Goal: Task Accomplishment & Management: Manage account settings

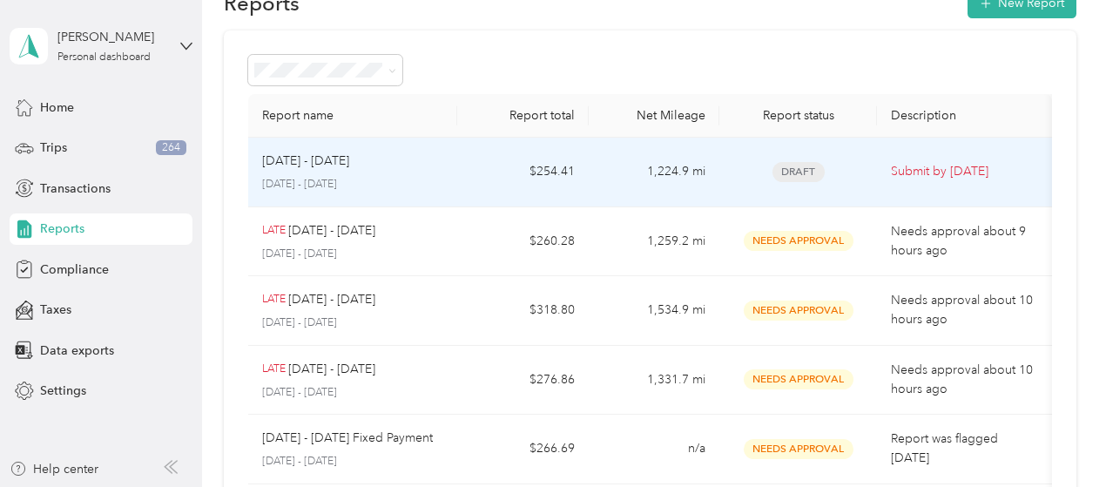
scroll to position [87, 0]
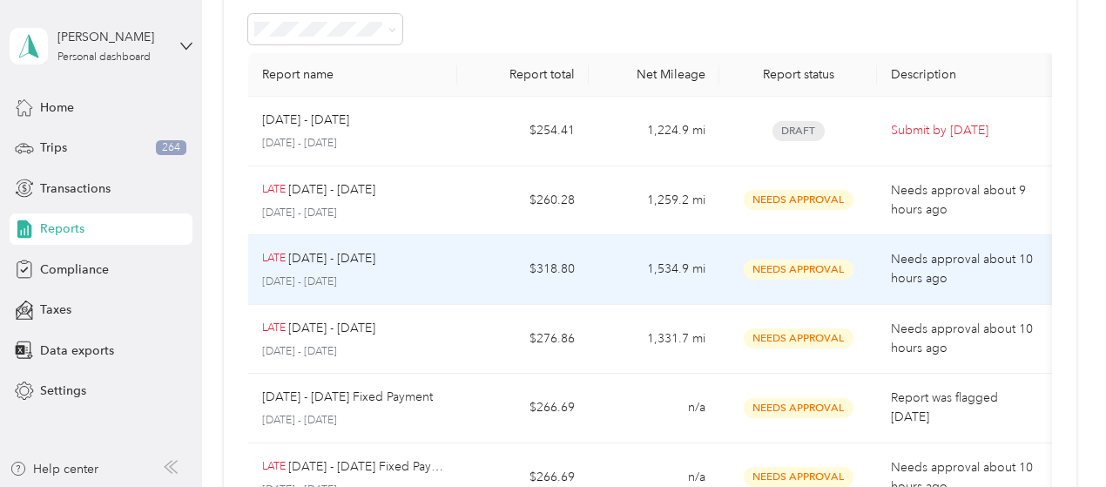
click at [429, 285] on p "[DATE] - [DATE]" at bounding box center [353, 282] width 182 height 16
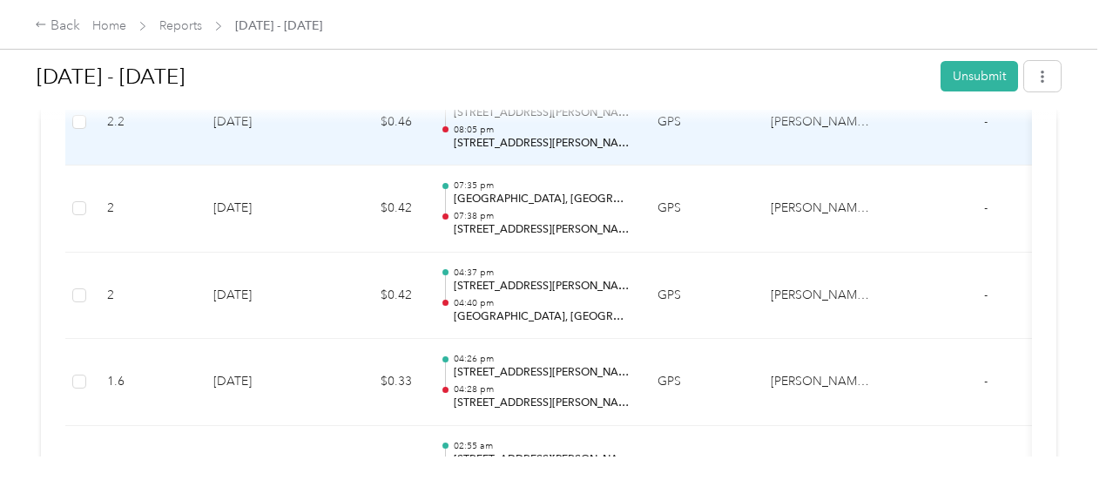
scroll to position [10887, 0]
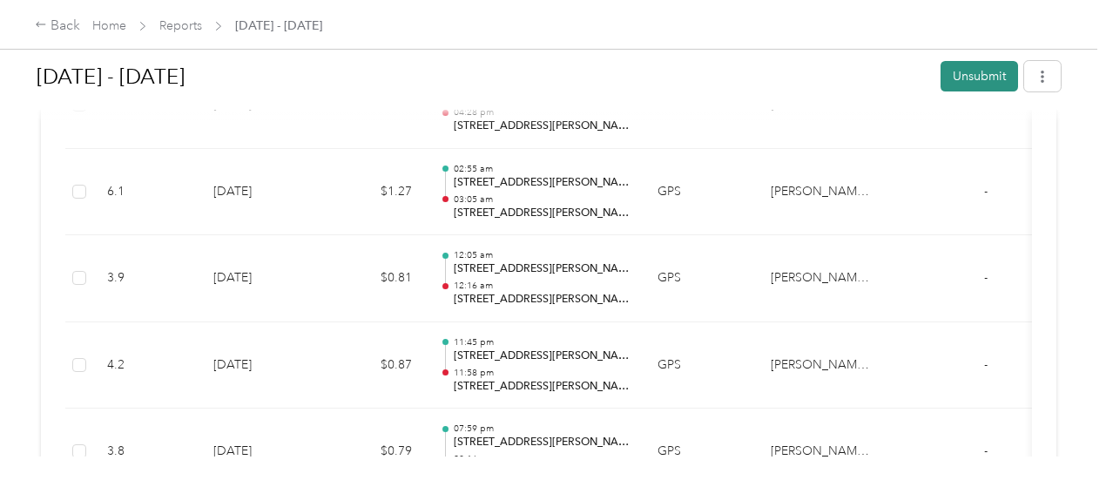
click at [972, 77] on button "Unsubmit" at bounding box center [980, 76] width 78 height 30
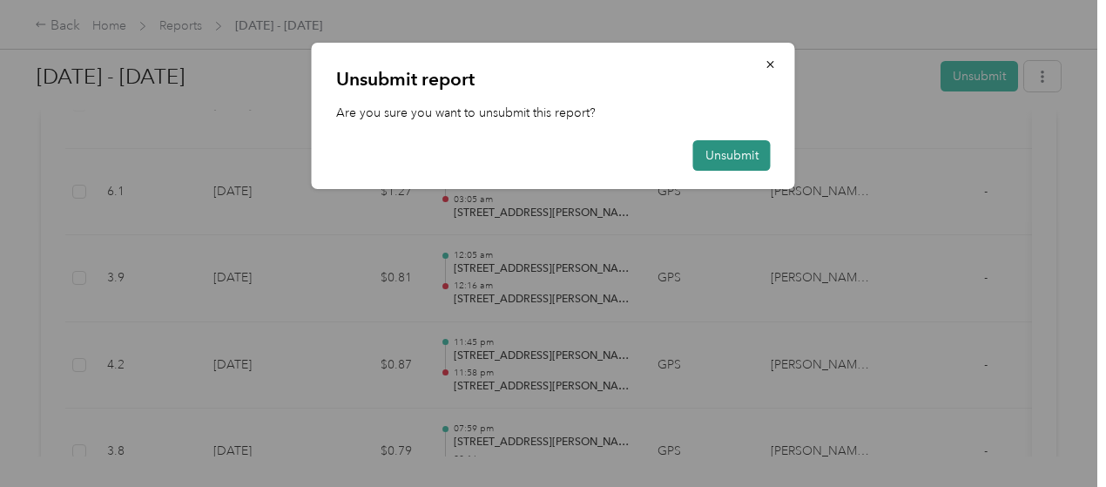
click at [740, 146] on button "Unsubmit" at bounding box center [732, 155] width 78 height 30
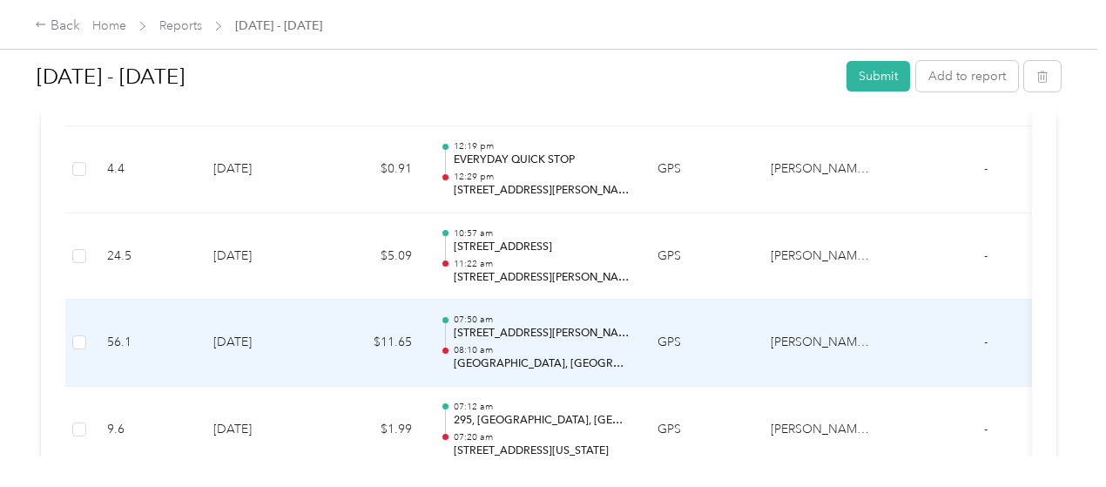
scroll to position [10146, 0]
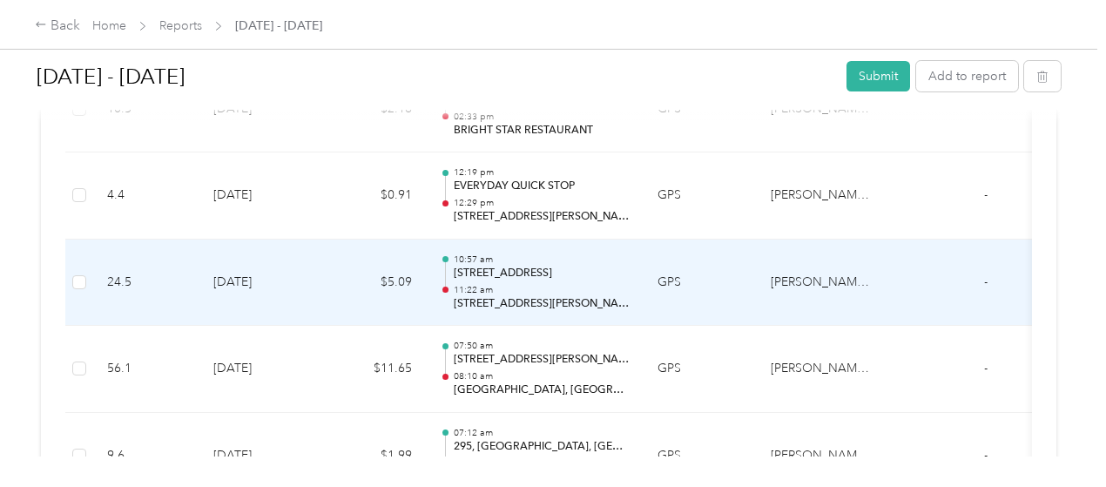
click at [104, 272] on td "24.5" at bounding box center [146, 283] width 106 height 87
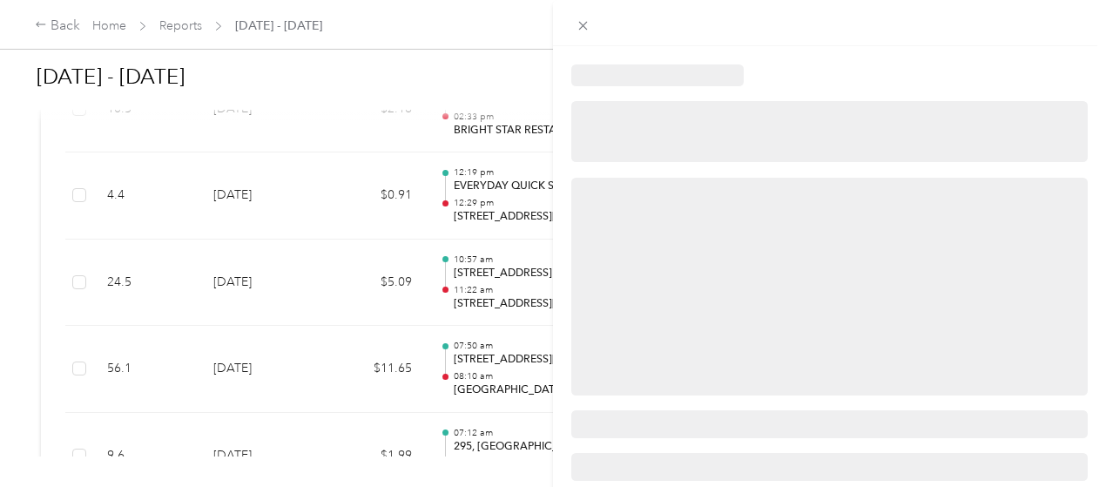
click at [104, 272] on div at bounding box center [553, 243] width 1106 height 487
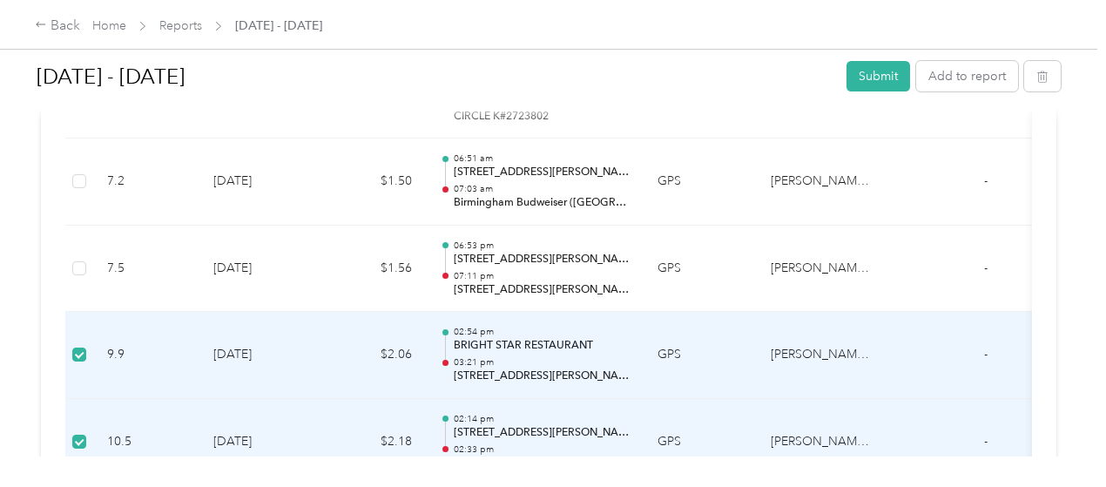
scroll to position [9797, 0]
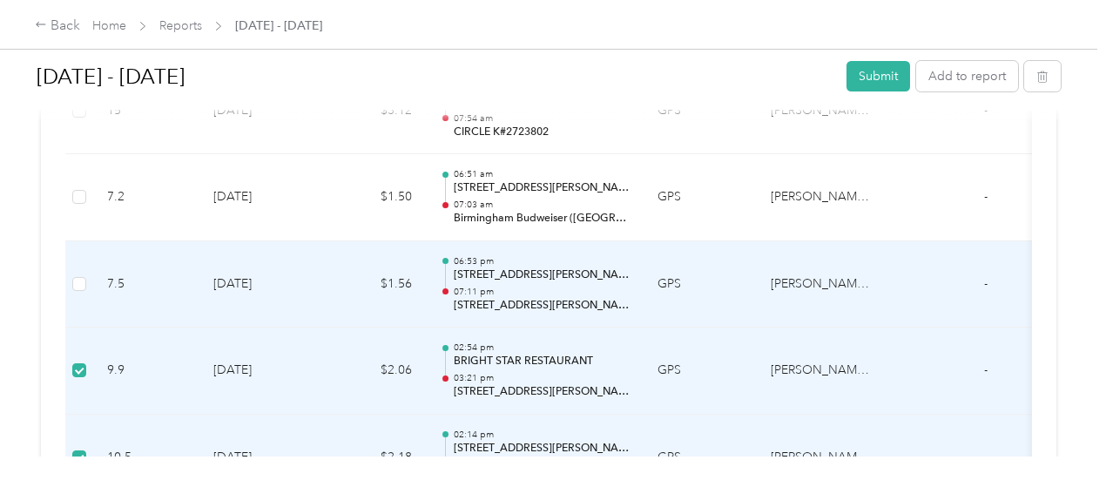
click at [91, 265] on td at bounding box center [79, 284] width 28 height 87
click at [70, 267] on td at bounding box center [79, 284] width 28 height 87
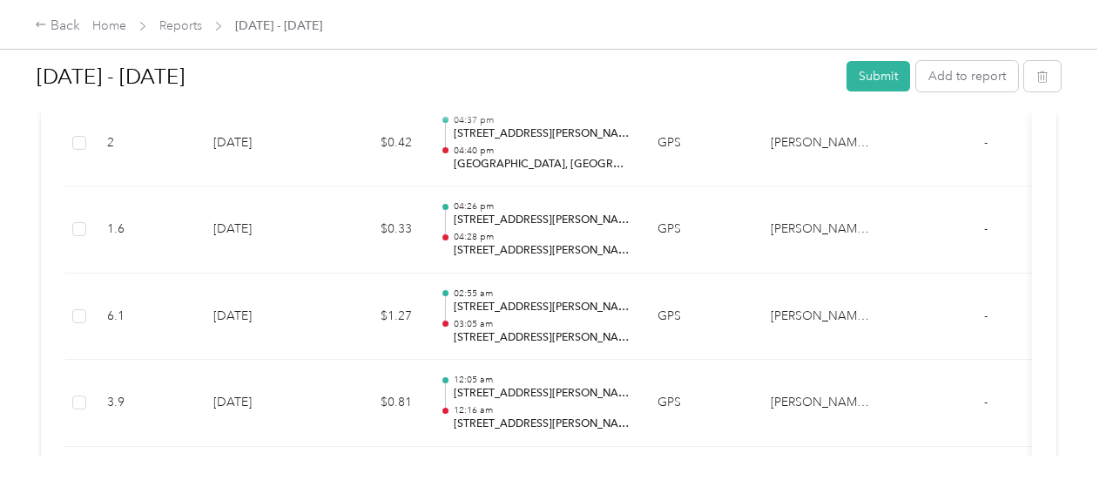
scroll to position [10581, 0]
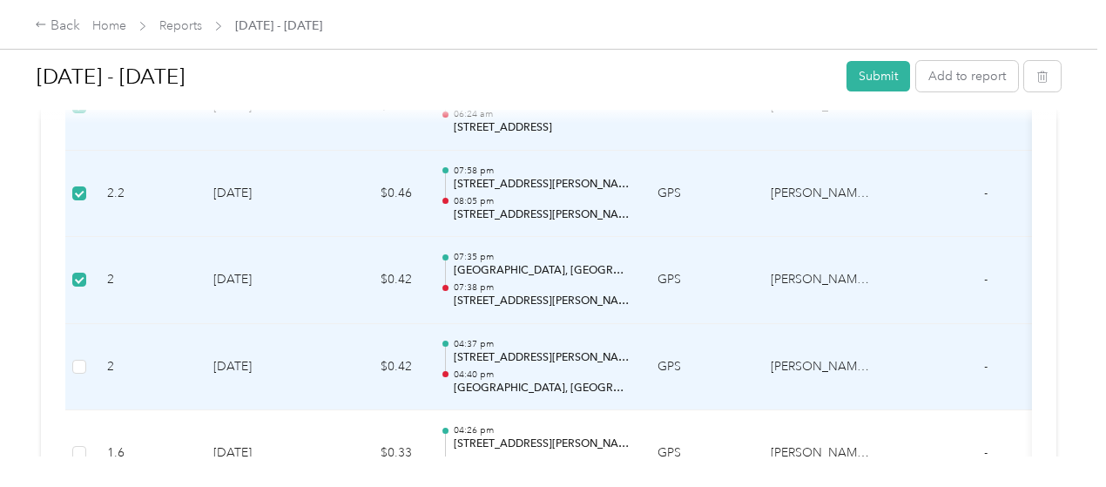
click at [88, 348] on td at bounding box center [79, 367] width 28 height 87
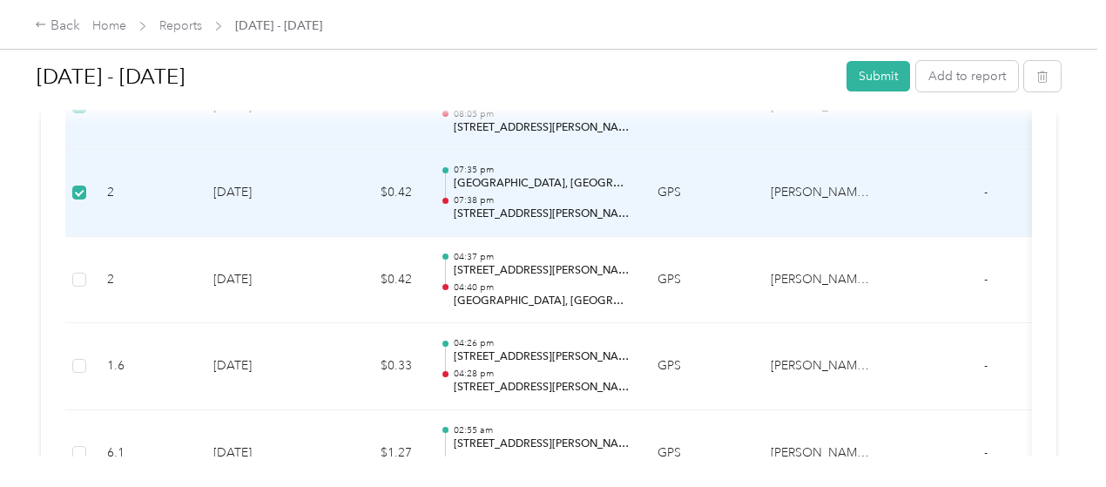
scroll to position [10146, 0]
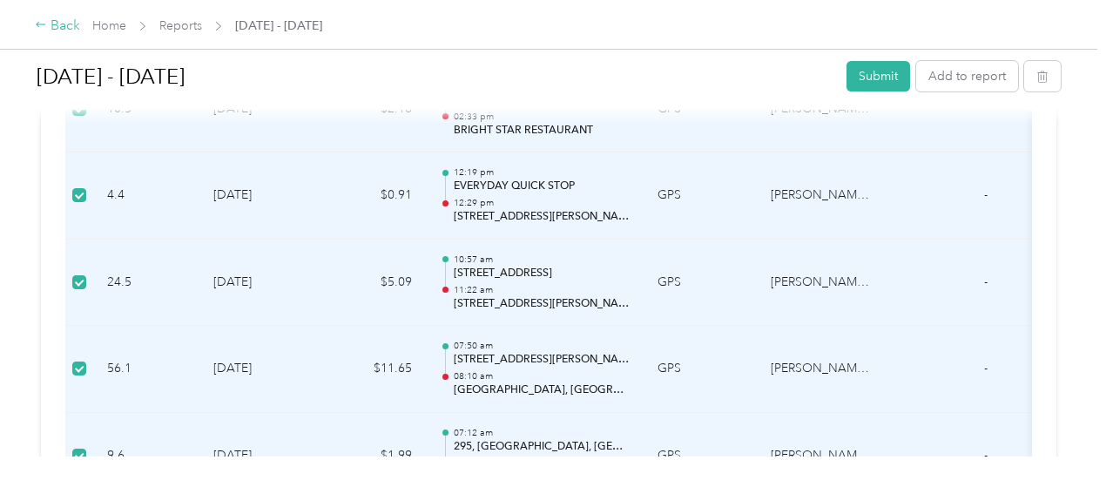
click at [67, 24] on div "Back" at bounding box center [57, 26] width 45 height 21
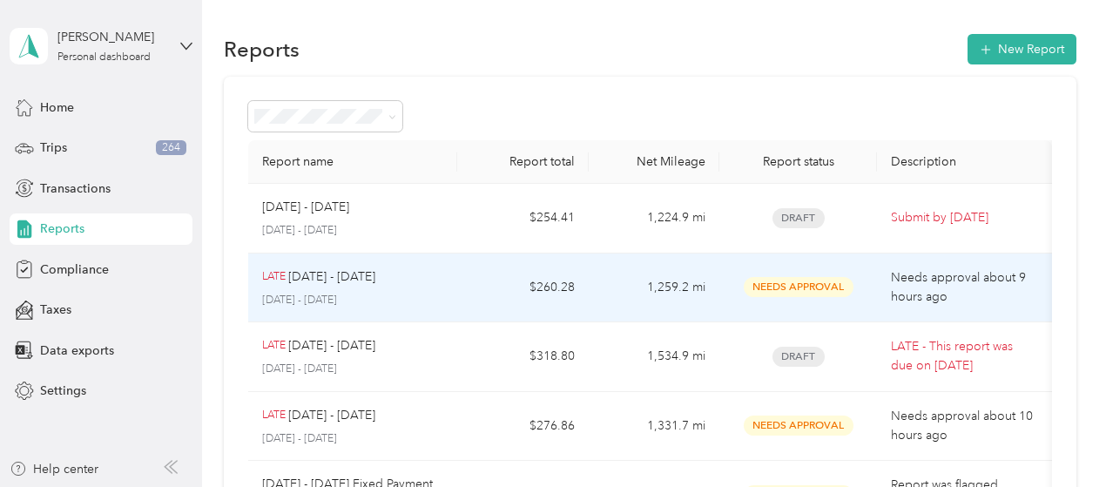
scroll to position [87, 0]
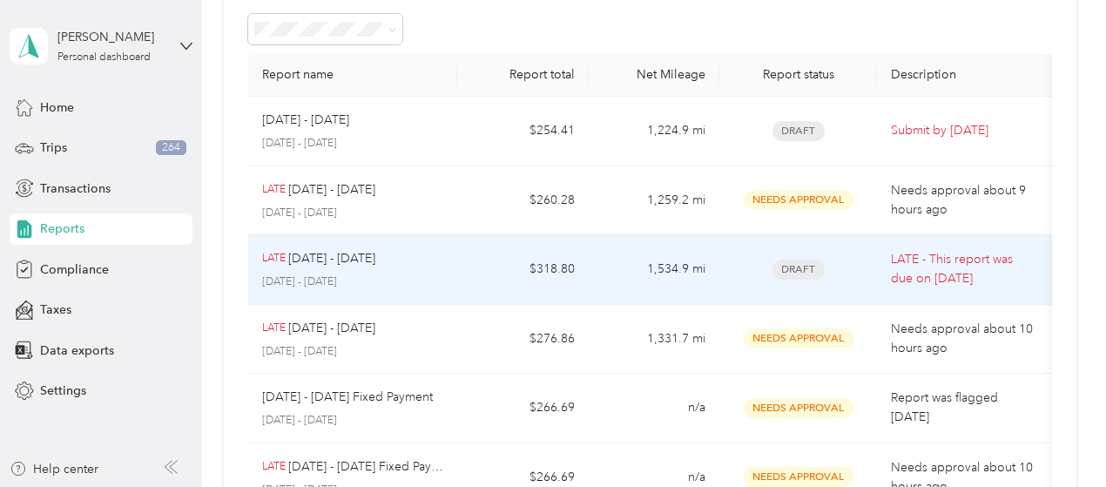
click at [399, 257] on div "LATE [DATE] - [DATE]" at bounding box center [353, 258] width 182 height 19
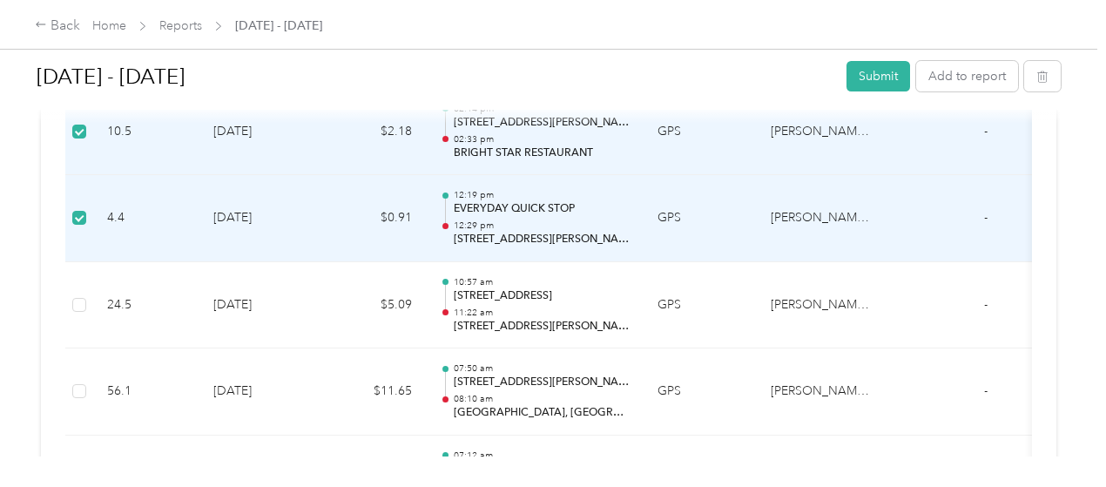
scroll to position [10205, 0]
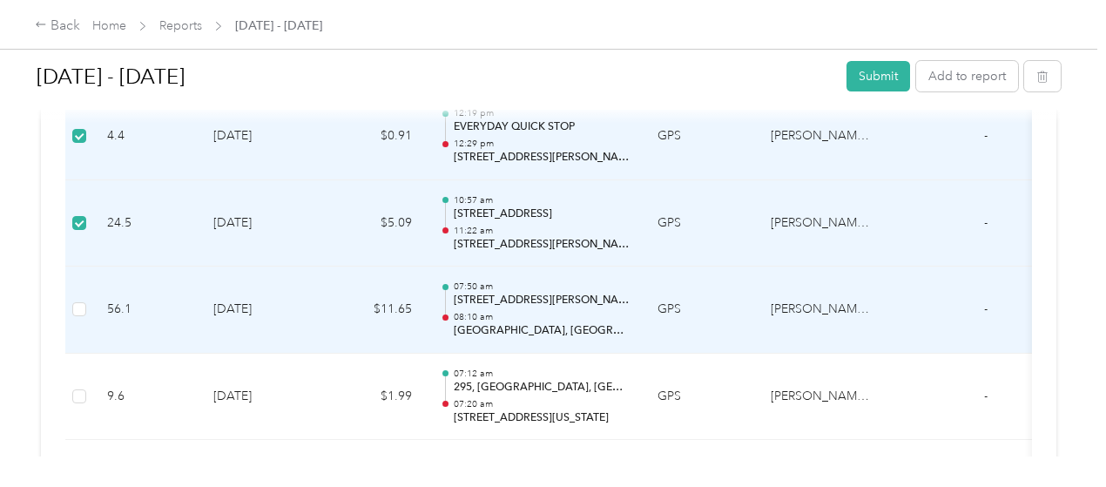
click at [86, 290] on td at bounding box center [79, 310] width 28 height 87
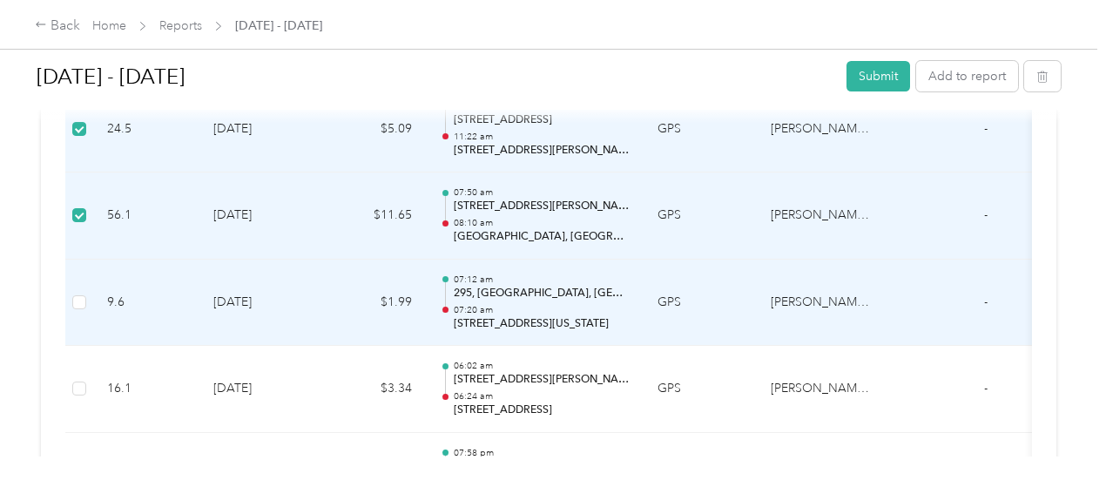
scroll to position [10379, 0]
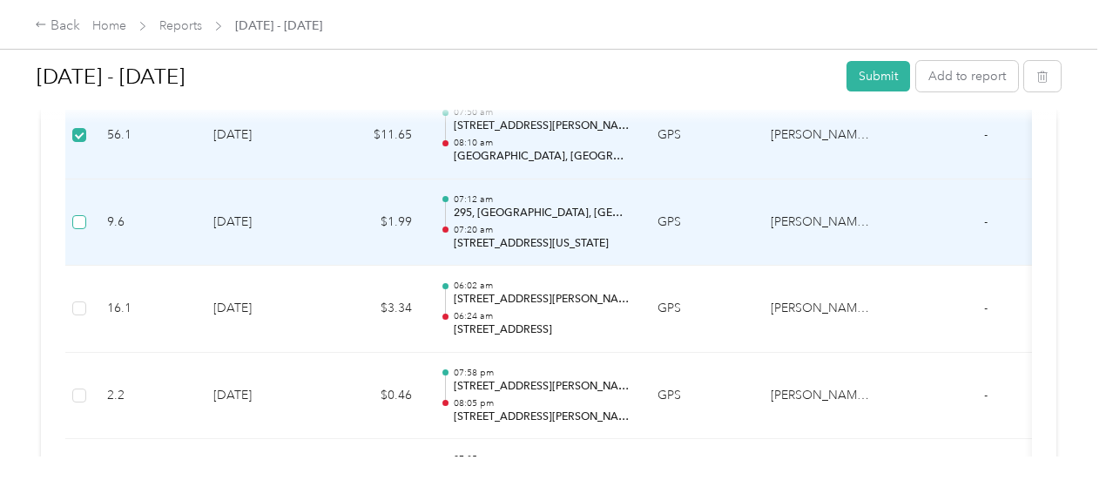
click at [84, 213] on label at bounding box center [79, 222] width 14 height 19
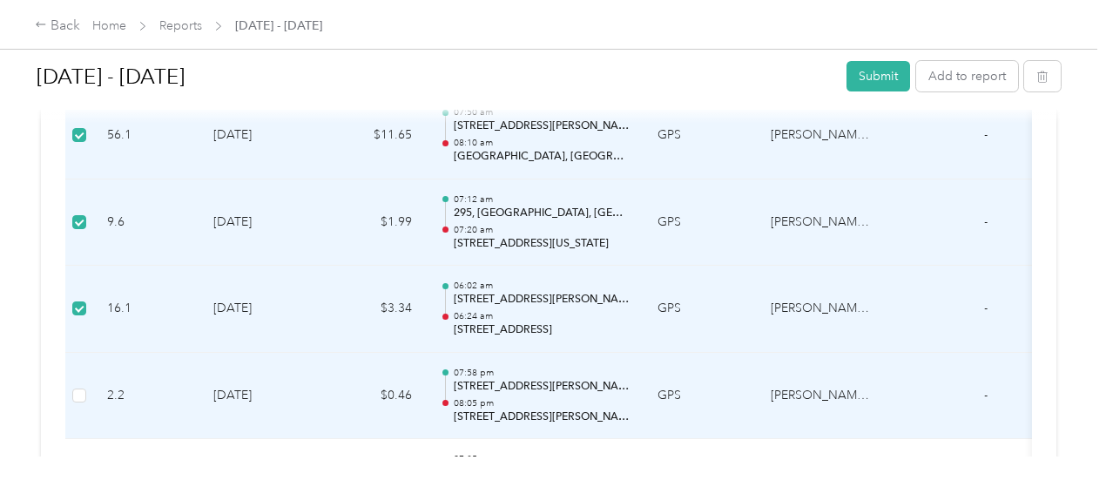
scroll to position [10466, 0]
click at [86, 375] on td at bounding box center [79, 395] width 28 height 87
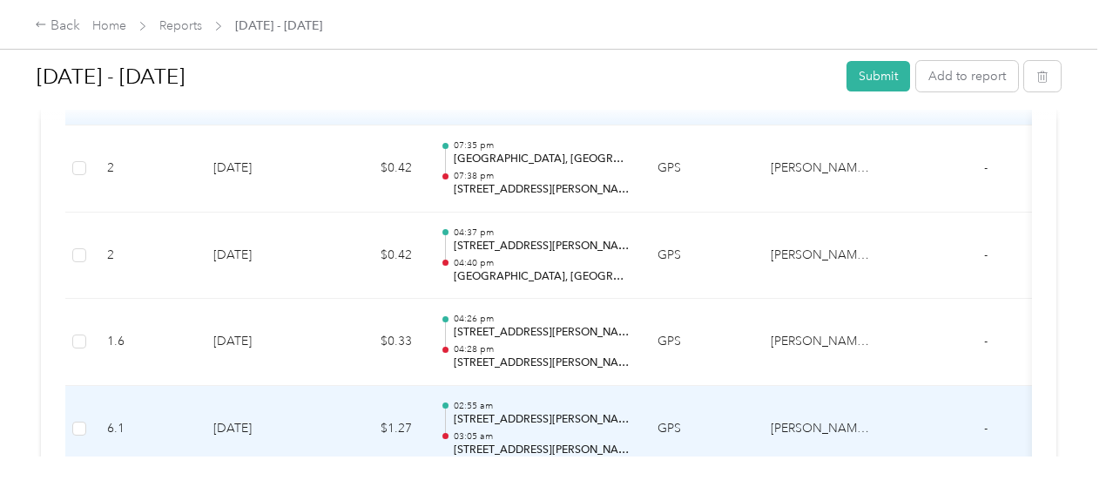
scroll to position [10728, 0]
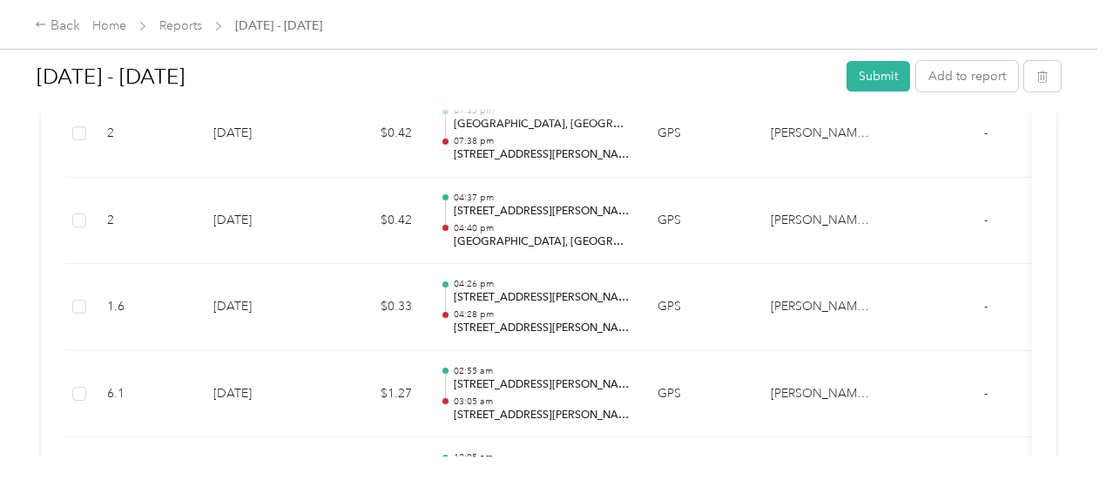
click at [84, 118] on div at bounding box center [549, 114] width 1024 height 18
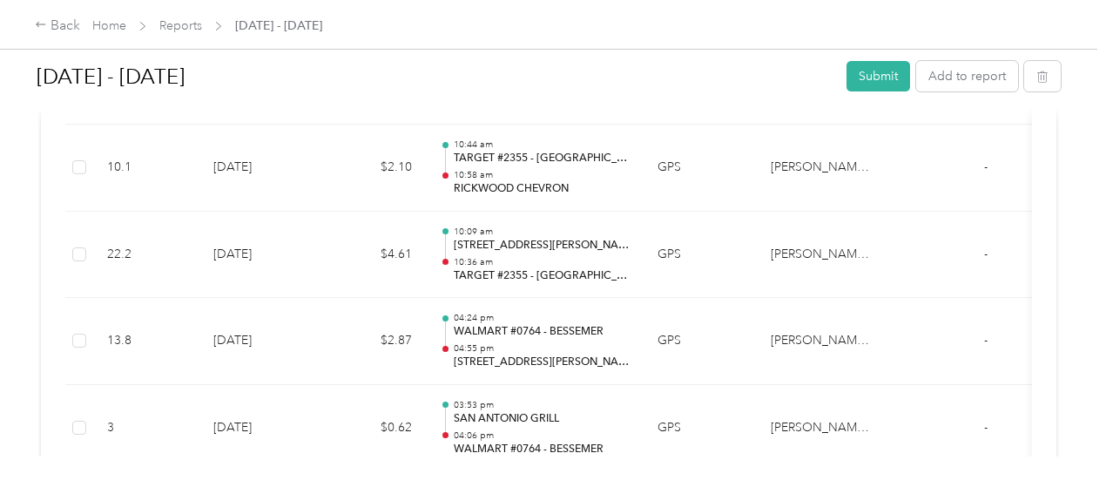
scroll to position [4181, 0]
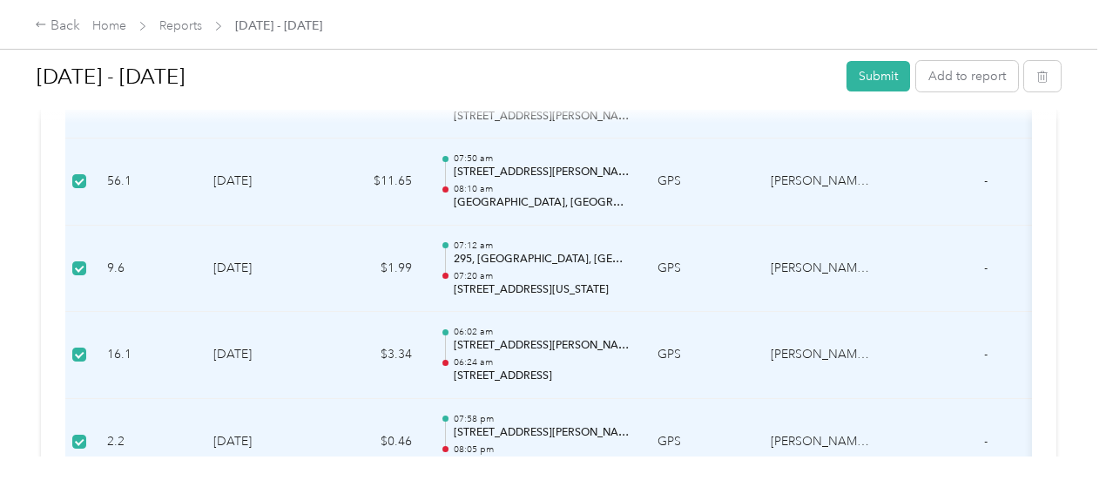
scroll to position [10364, 0]
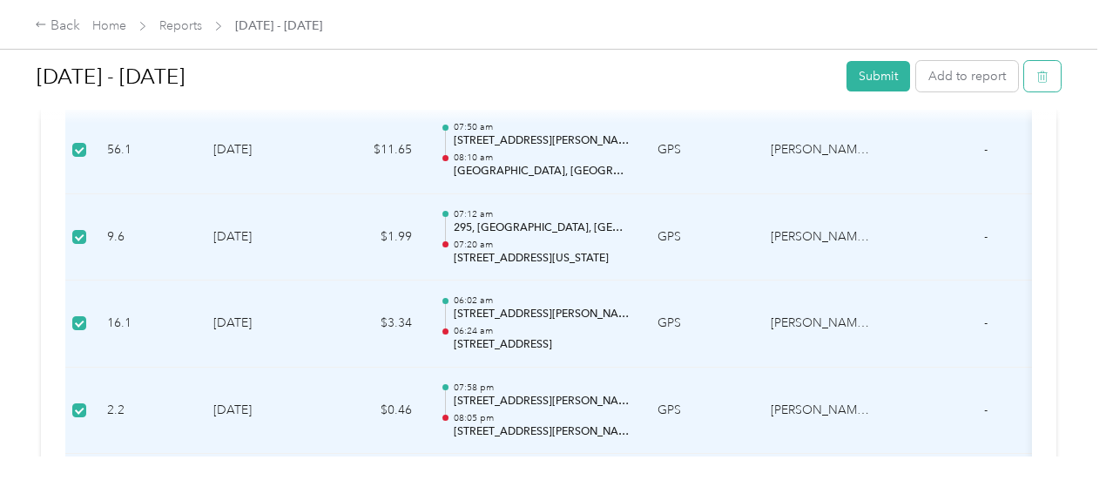
click at [1036, 81] on icon "button" at bounding box center [1042, 77] width 12 height 12
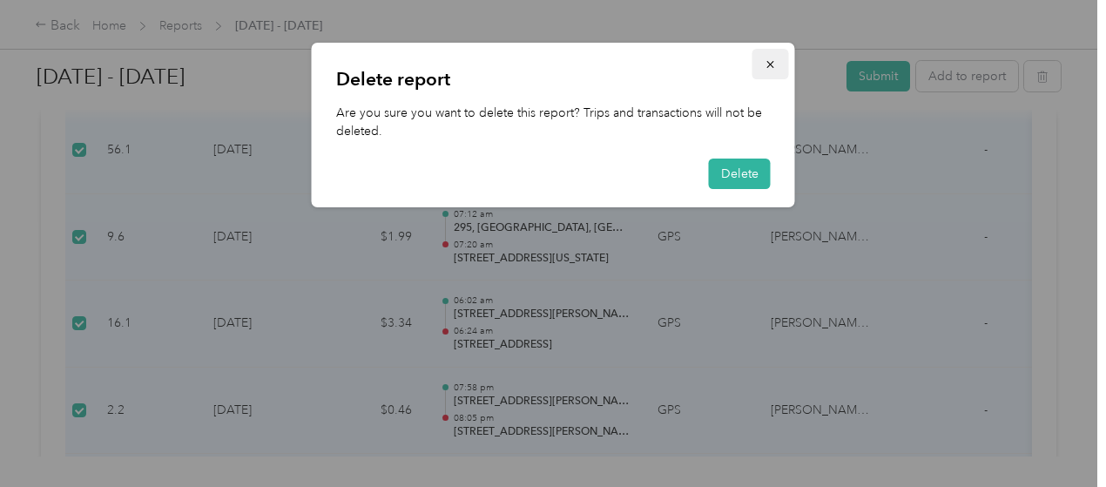
click at [778, 62] on button "button" at bounding box center [771, 64] width 37 height 30
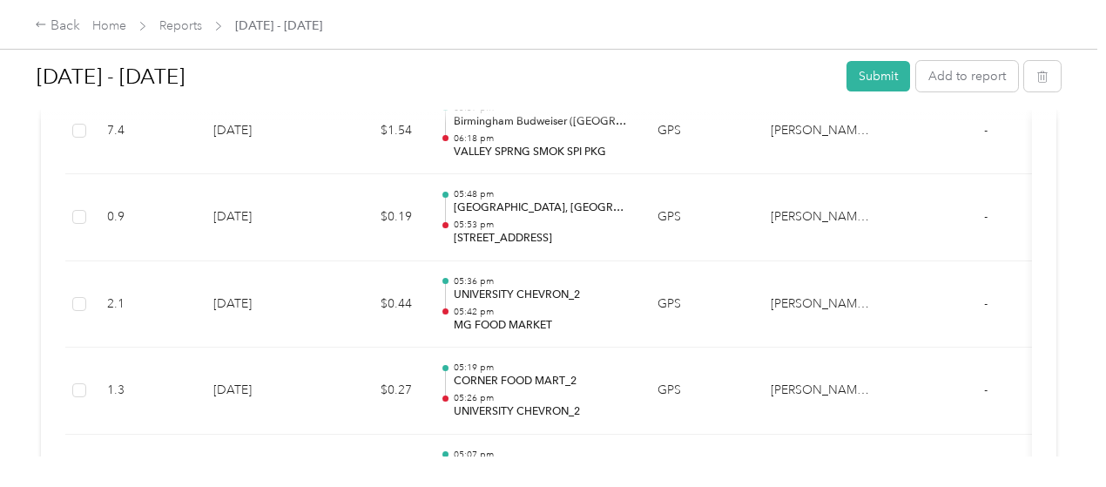
scroll to position [13587, 0]
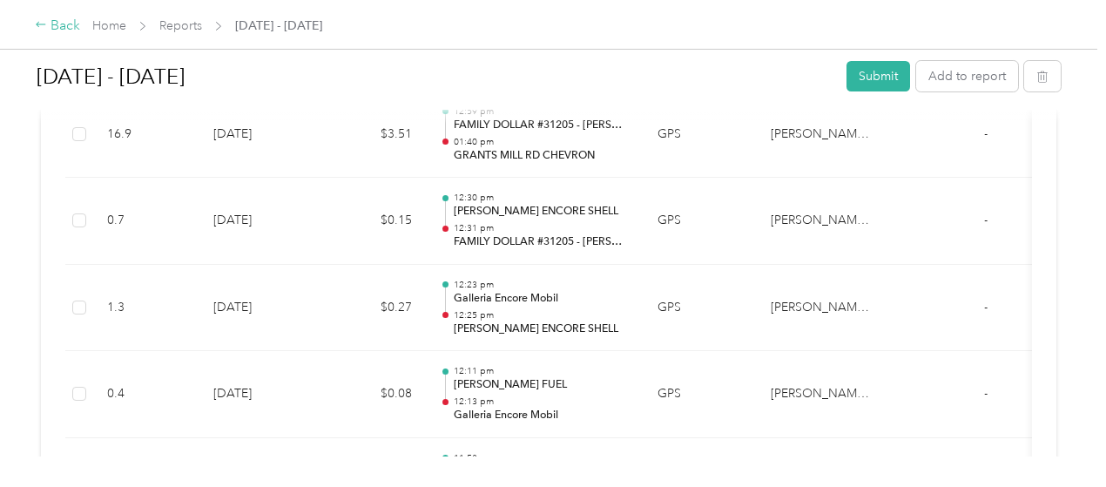
click at [67, 29] on div "Back" at bounding box center [57, 26] width 45 height 21
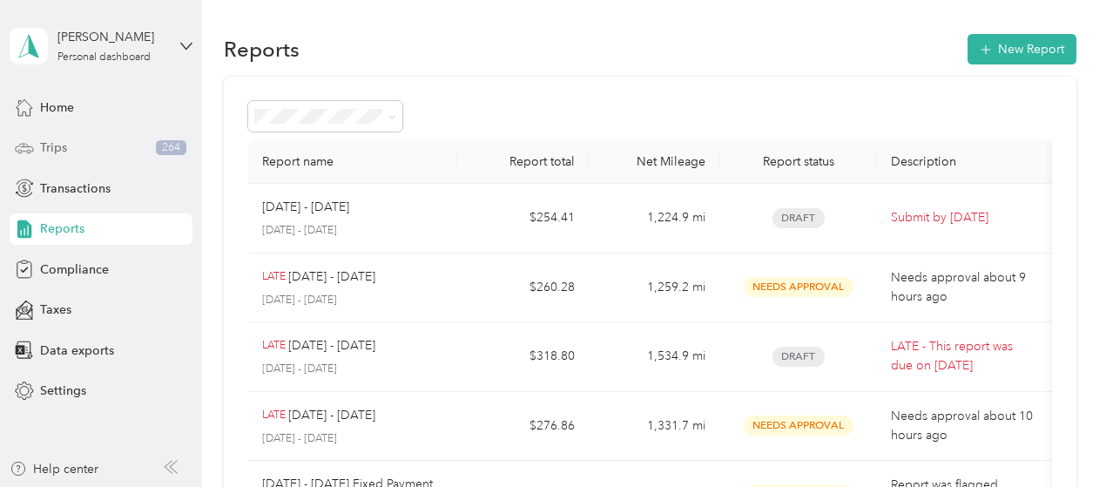
click at [62, 141] on span "Trips" at bounding box center [53, 147] width 27 height 18
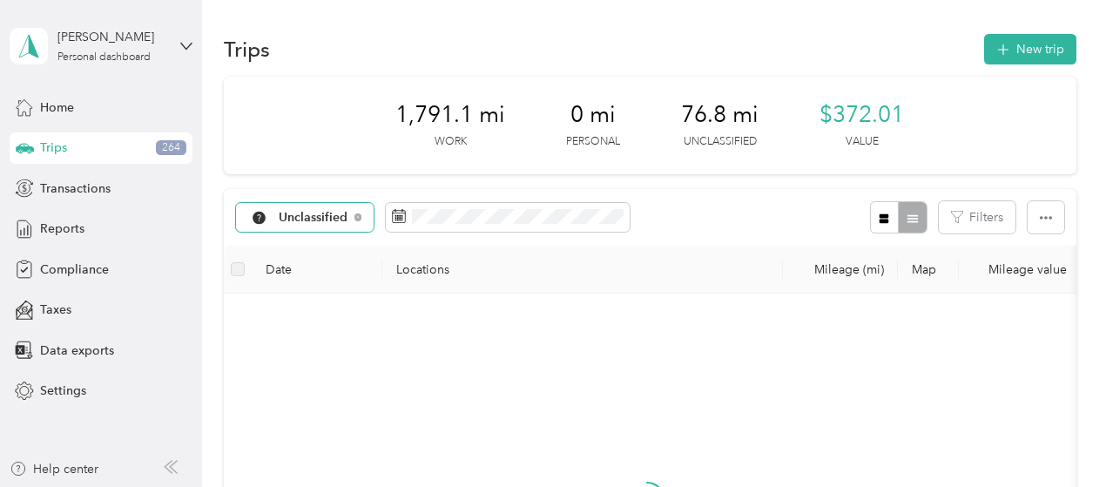
click at [335, 207] on div "Unclassified" at bounding box center [305, 218] width 138 height 30
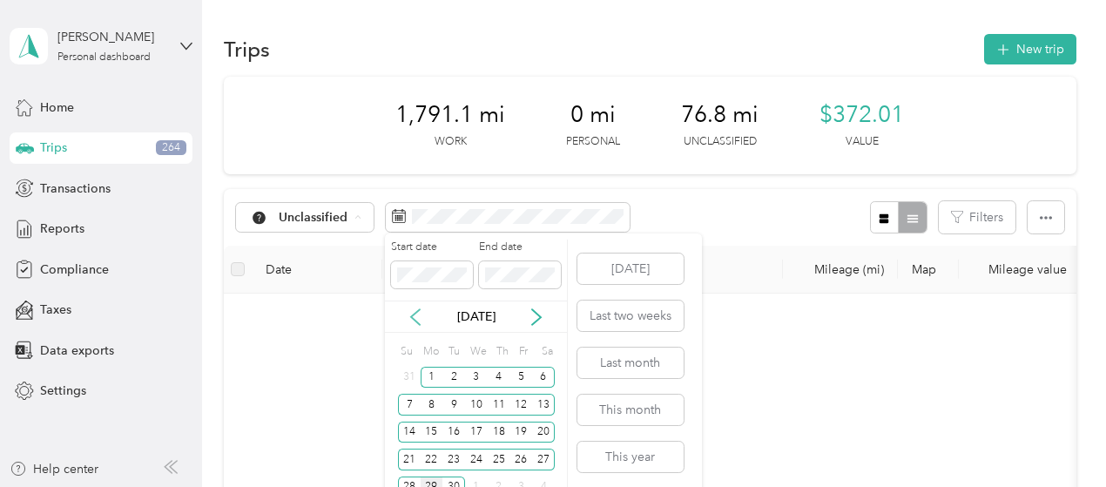
click at [416, 314] on icon at bounding box center [415, 316] width 17 height 17
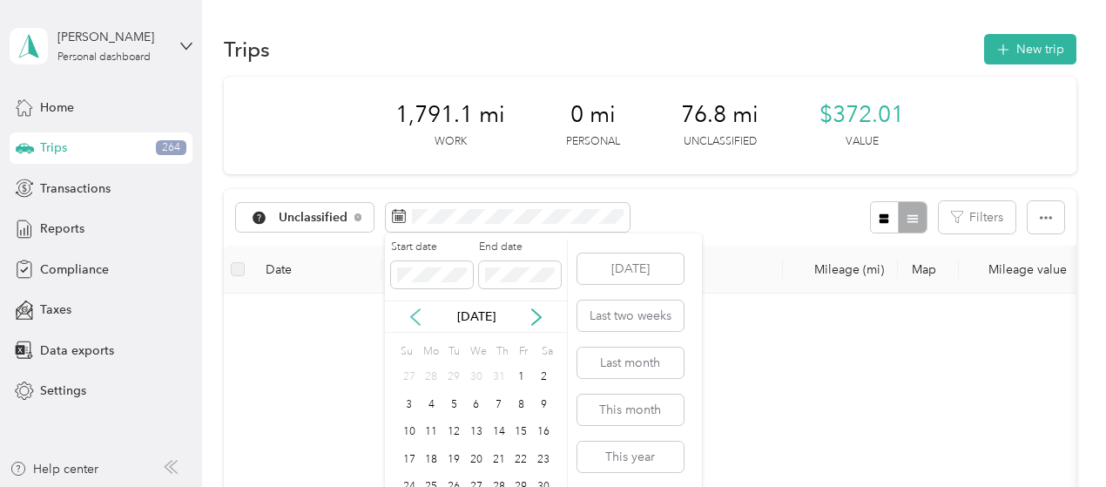
click at [415, 314] on icon at bounding box center [415, 316] width 17 height 17
click at [536, 314] on icon at bounding box center [536, 316] width 17 height 17
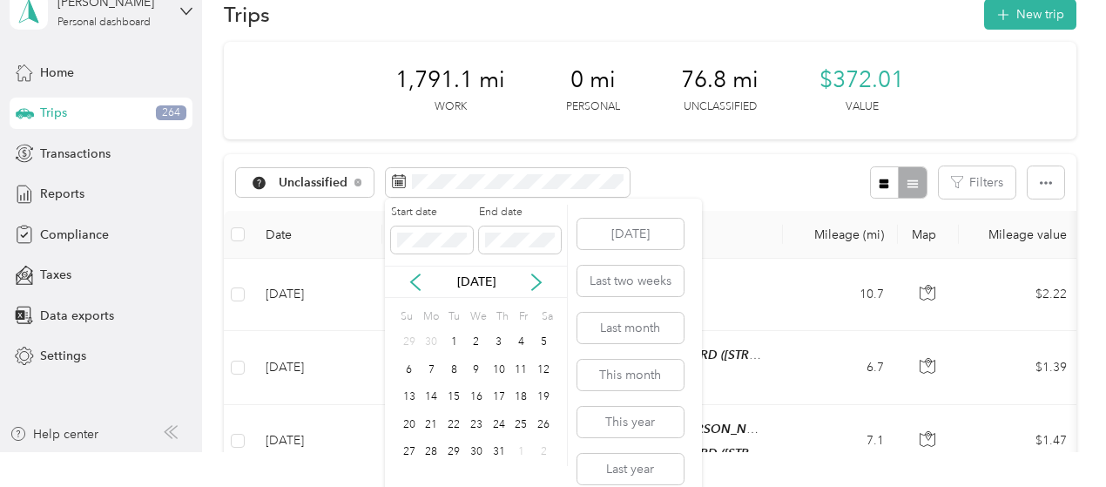
scroll to position [51, 0]
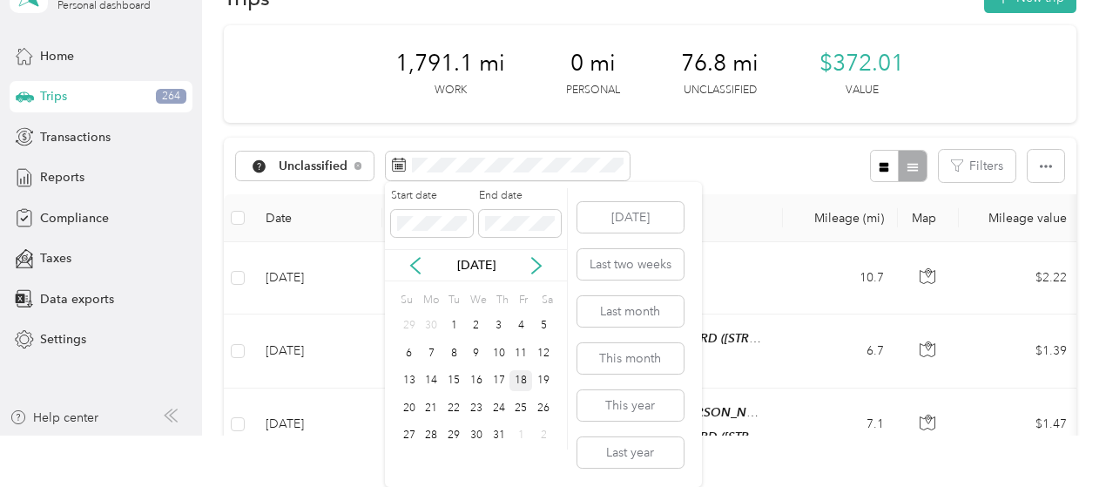
click at [517, 377] on div "18" at bounding box center [521, 381] width 23 height 22
click at [431, 408] on div "21" at bounding box center [432, 408] width 23 height 22
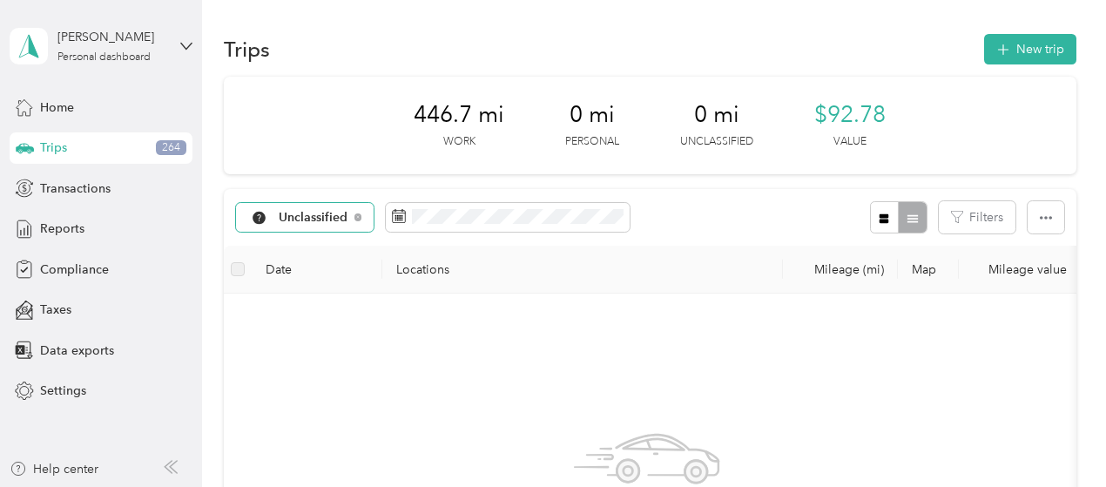
click at [346, 205] on div "Unclassified" at bounding box center [305, 218] width 138 height 30
click at [317, 306] on span "[PERSON_NAME] Beverages" at bounding box center [362, 309] width 165 height 18
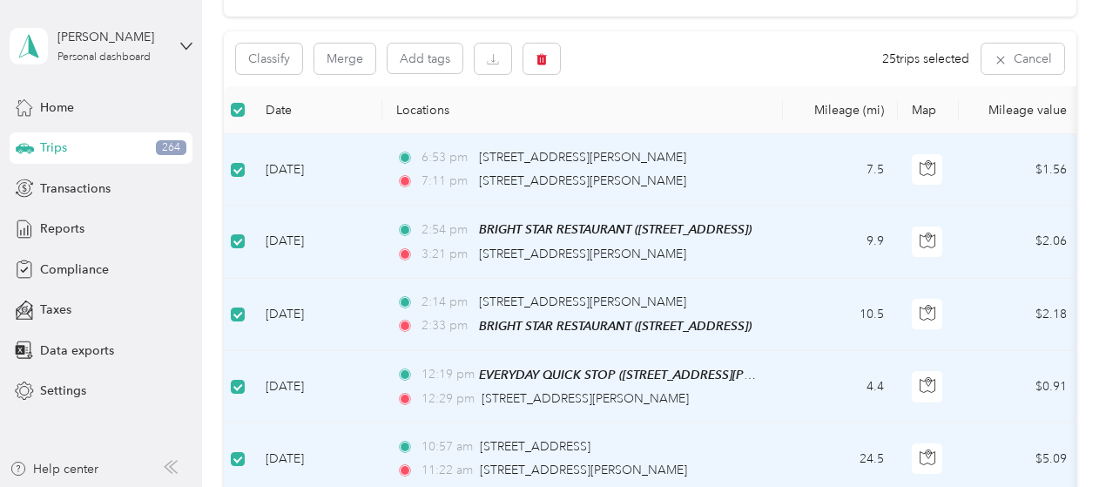
scroll to position [82, 0]
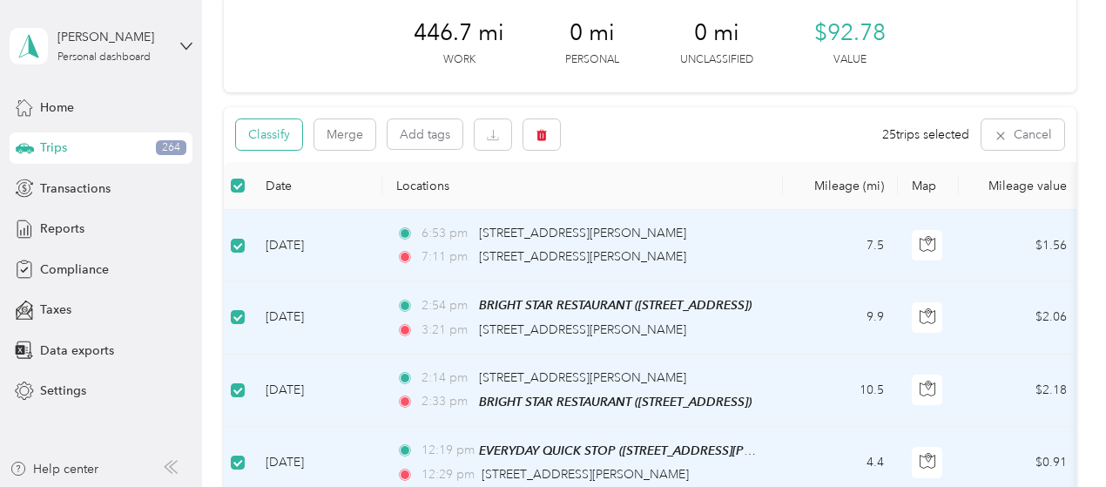
click at [283, 136] on button "Classify" at bounding box center [269, 134] width 66 height 30
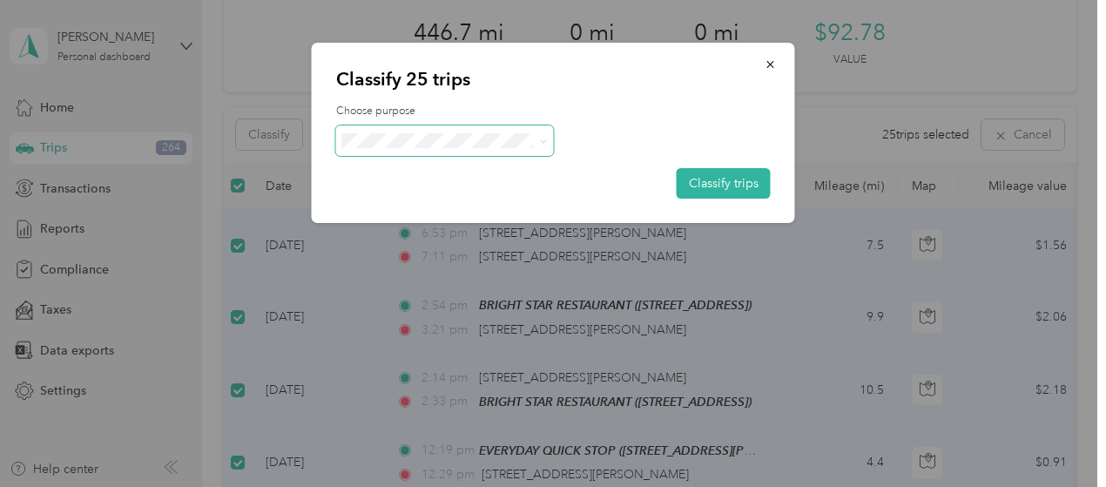
click at [422, 124] on div "Choose purpose Classify trips" at bounding box center [553, 151] width 435 height 95
click at [410, 203] on span "Personal" at bounding box center [461, 203] width 165 height 18
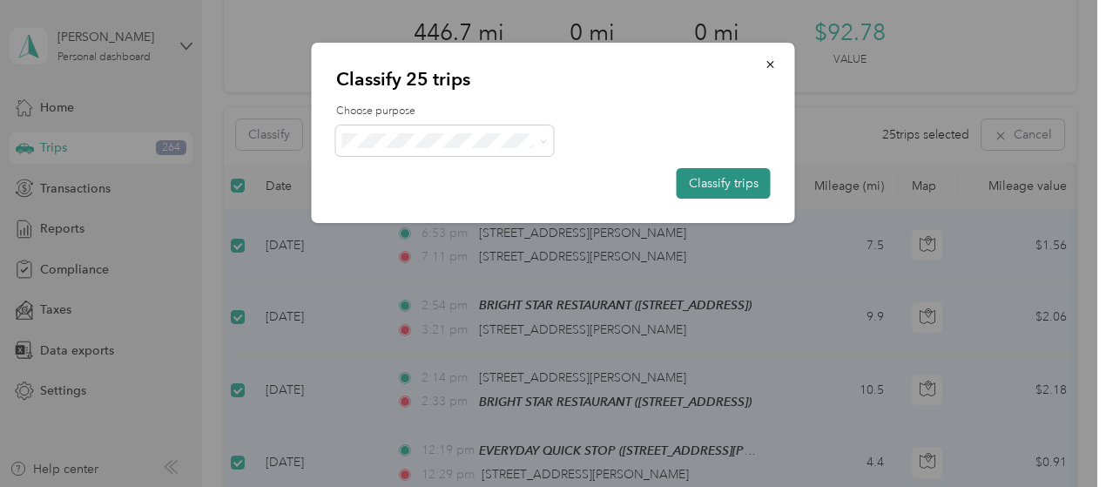
click at [721, 187] on button "Classify trips" at bounding box center [724, 183] width 94 height 30
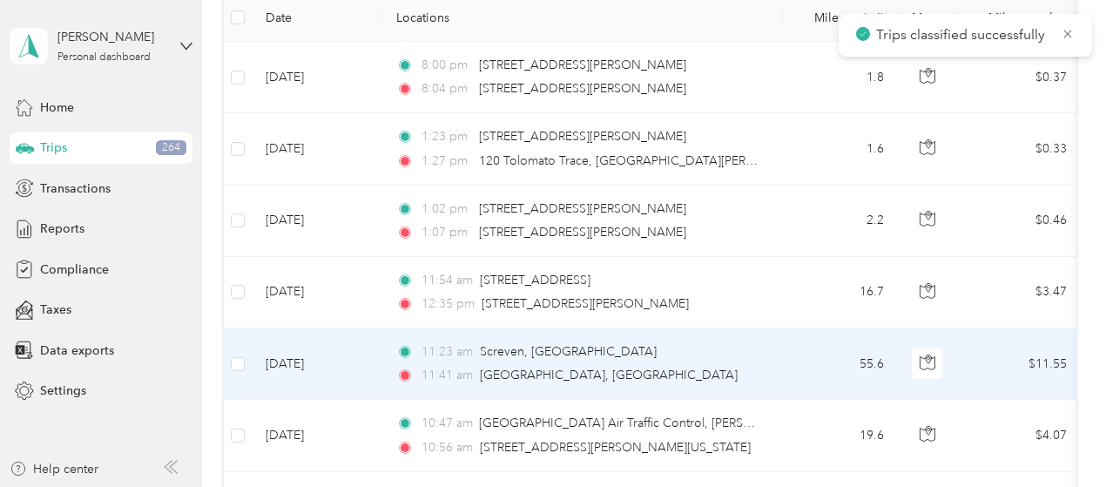
scroll to position [157, 0]
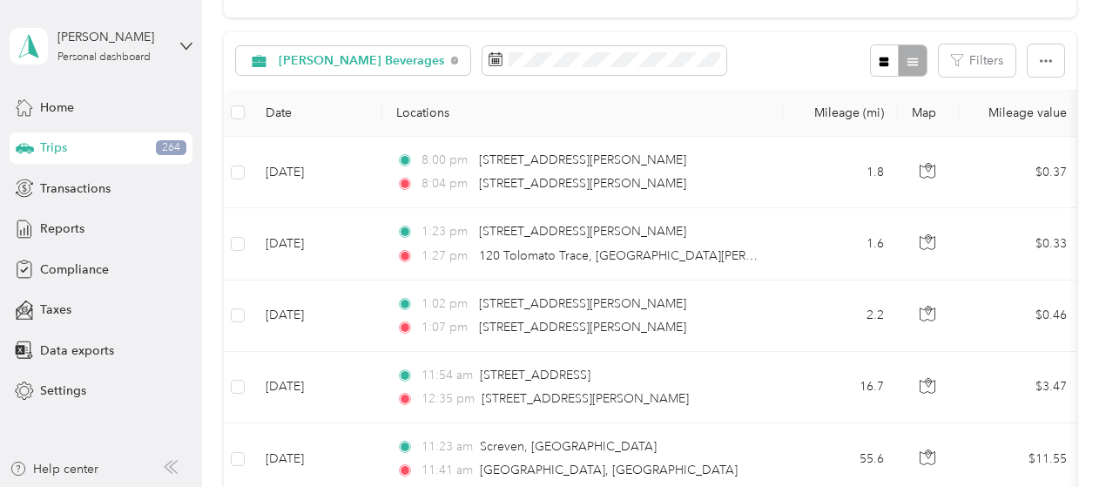
click at [230, 109] on th at bounding box center [238, 113] width 28 height 48
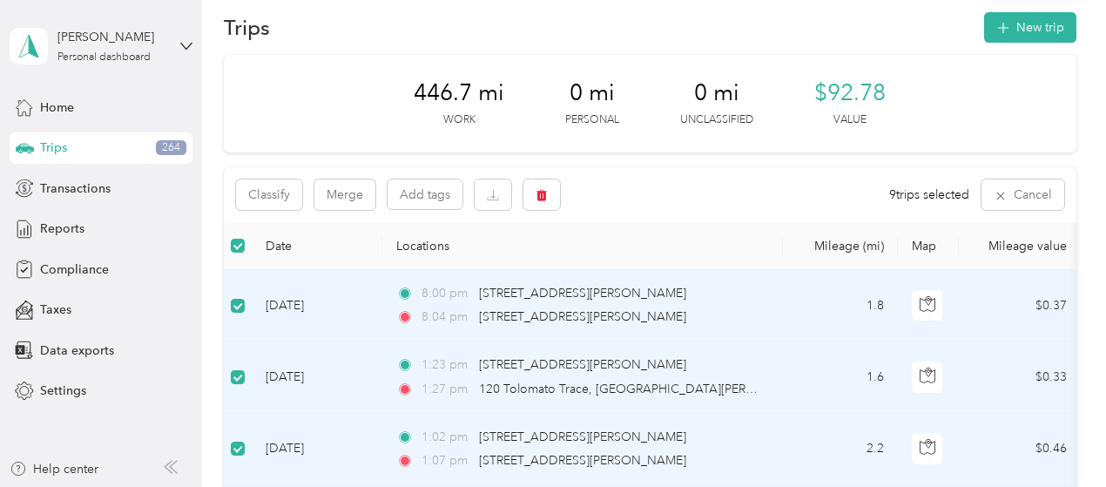
scroll to position [0, 0]
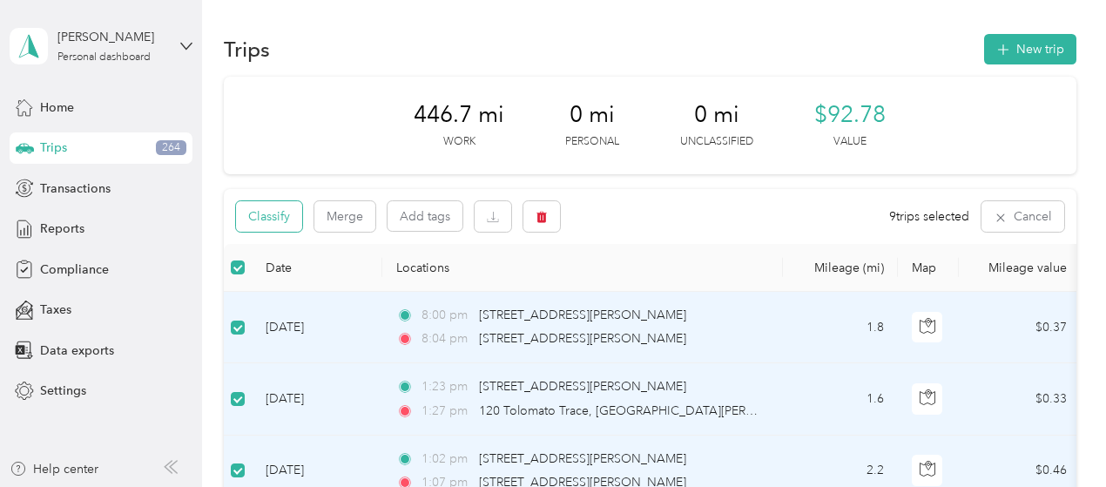
click at [284, 221] on button "Classify" at bounding box center [269, 216] width 66 height 30
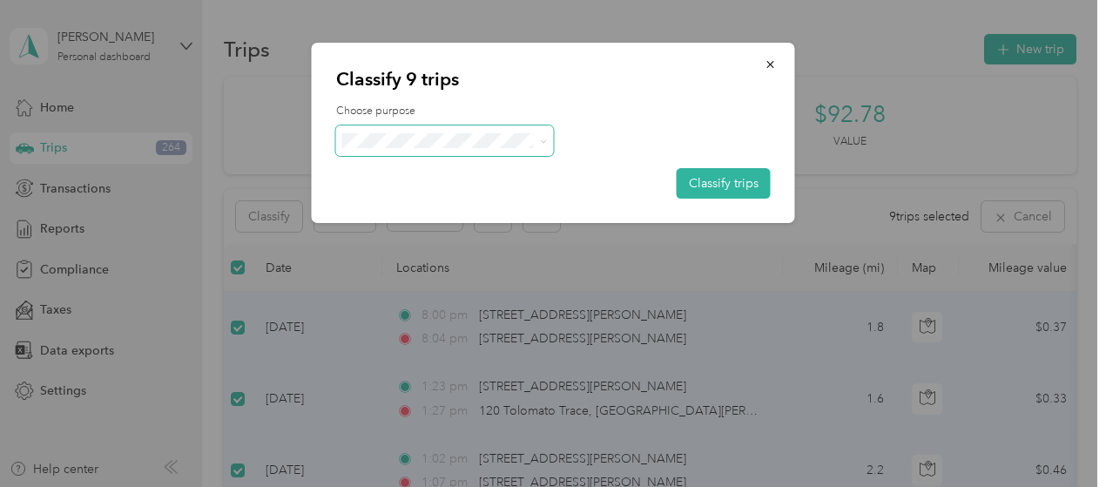
click at [409, 132] on span at bounding box center [445, 140] width 218 height 30
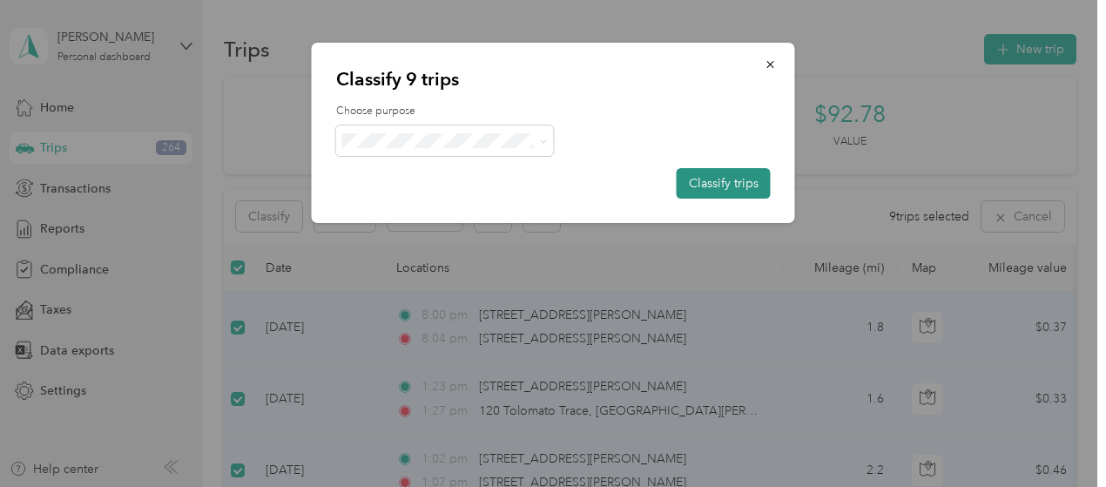
click at [730, 173] on button "Classify trips" at bounding box center [724, 183] width 94 height 30
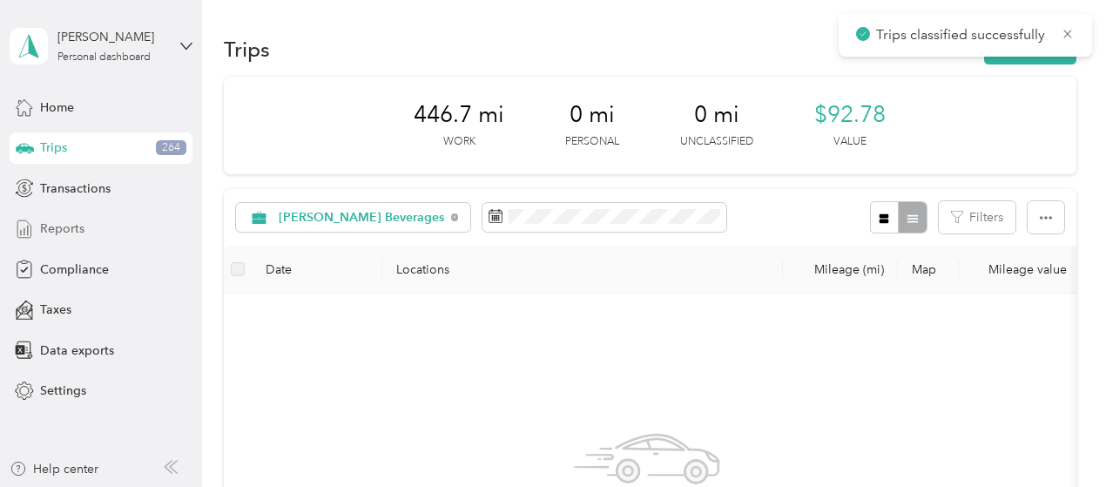
click at [78, 234] on span "Reports" at bounding box center [62, 228] width 44 height 18
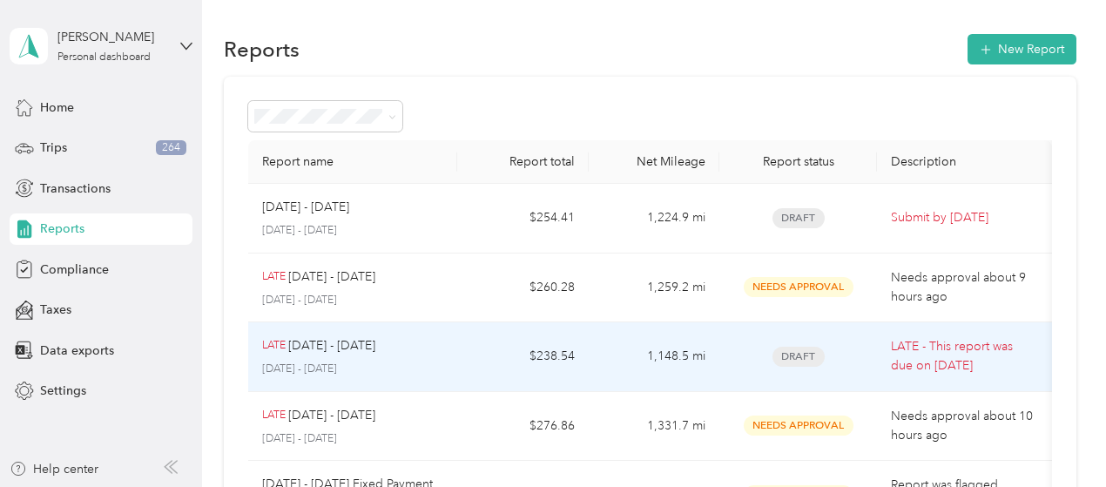
click at [452, 353] on td "LATE [DATE] - [DATE] [DATE] - [DATE]" at bounding box center [353, 357] width 210 height 70
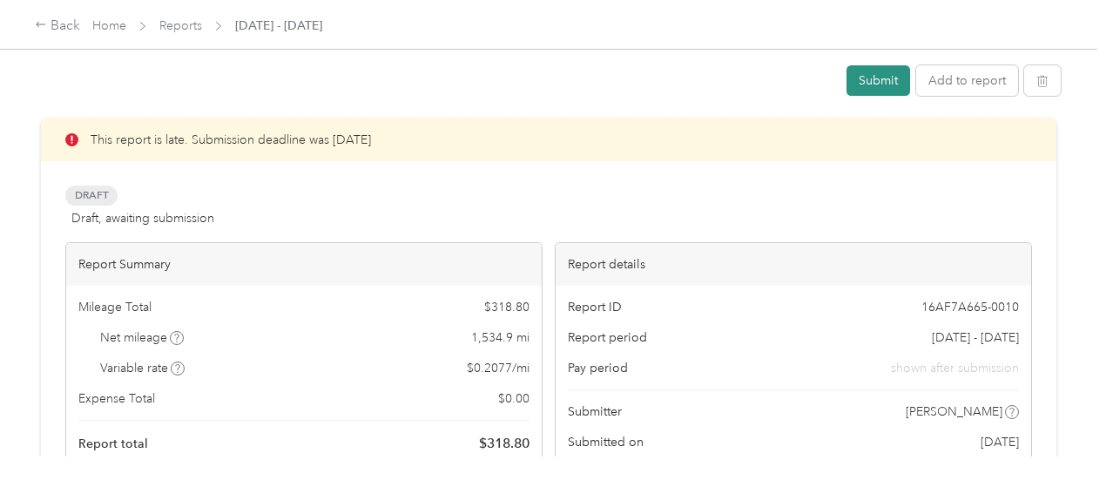
click at [874, 80] on button "Submit" at bounding box center [879, 80] width 64 height 30
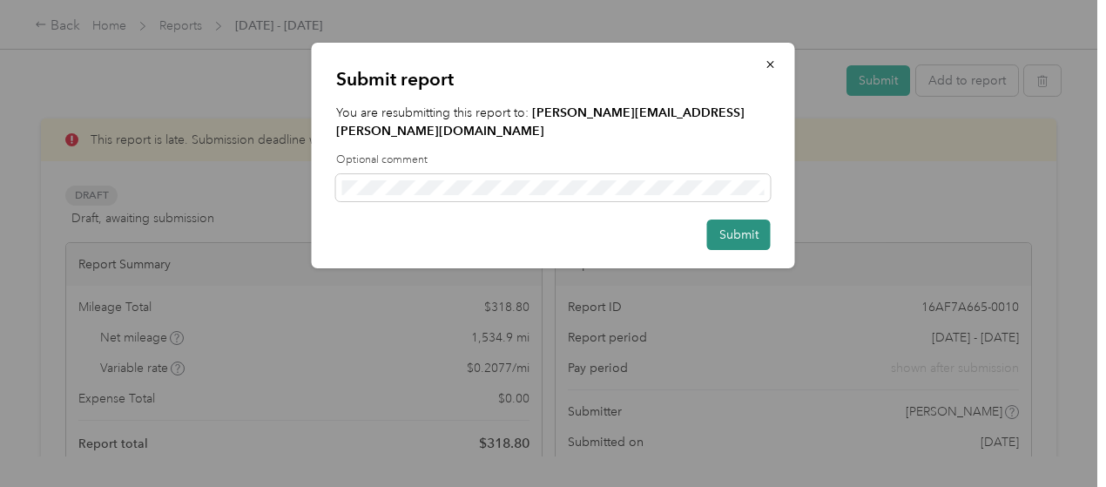
click at [738, 226] on button "Submit" at bounding box center [739, 234] width 64 height 30
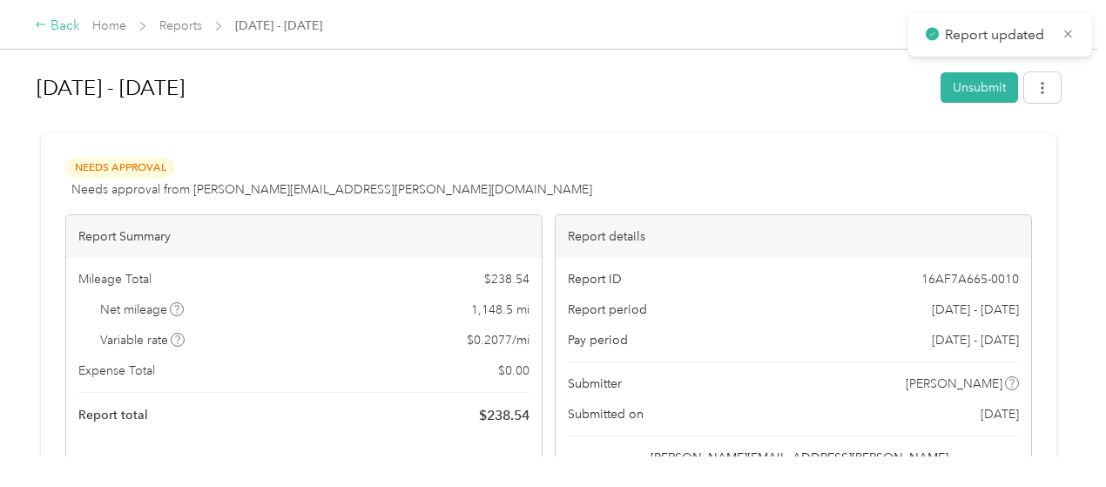
click at [55, 29] on div "Back" at bounding box center [57, 26] width 45 height 21
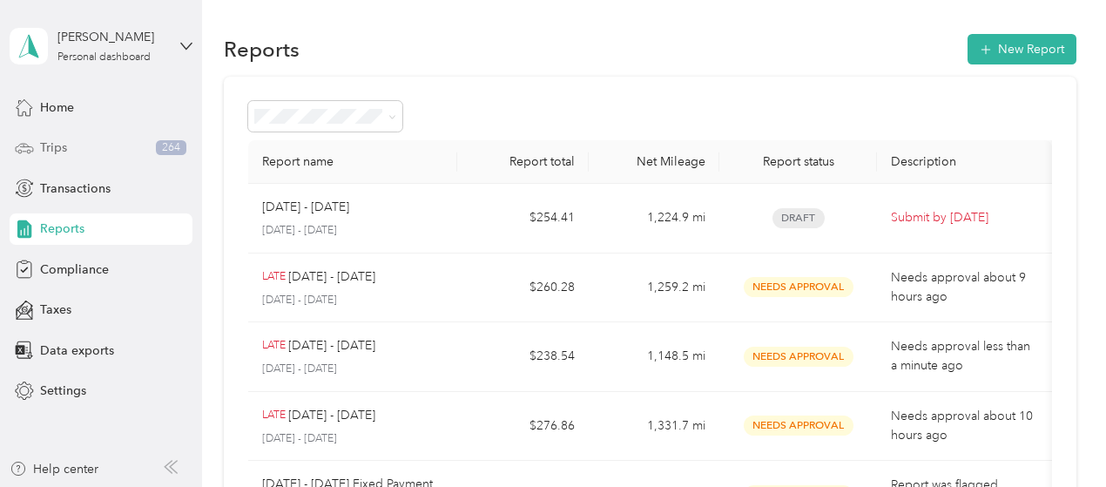
click at [98, 157] on div "Trips 264" at bounding box center [101, 147] width 183 height 31
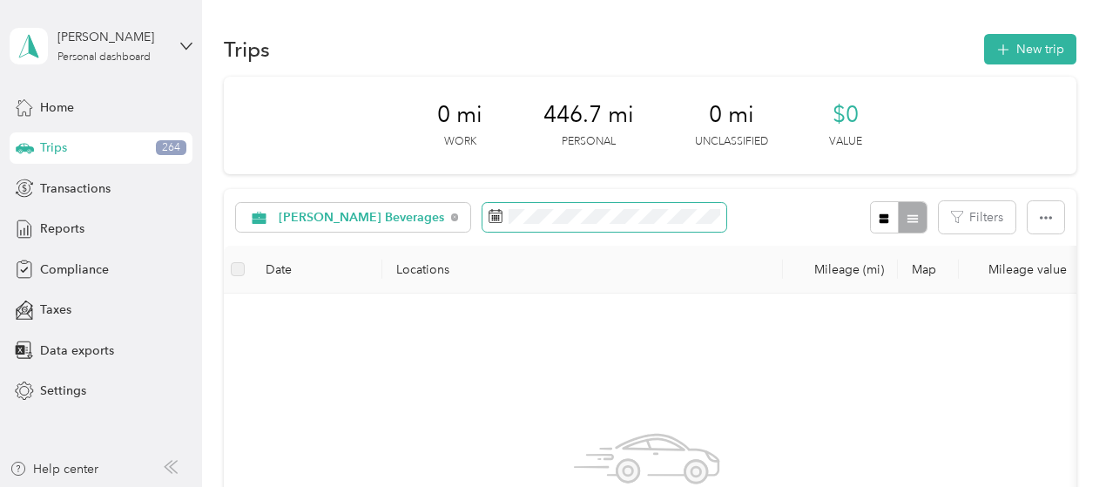
click at [508, 207] on span at bounding box center [605, 218] width 244 height 30
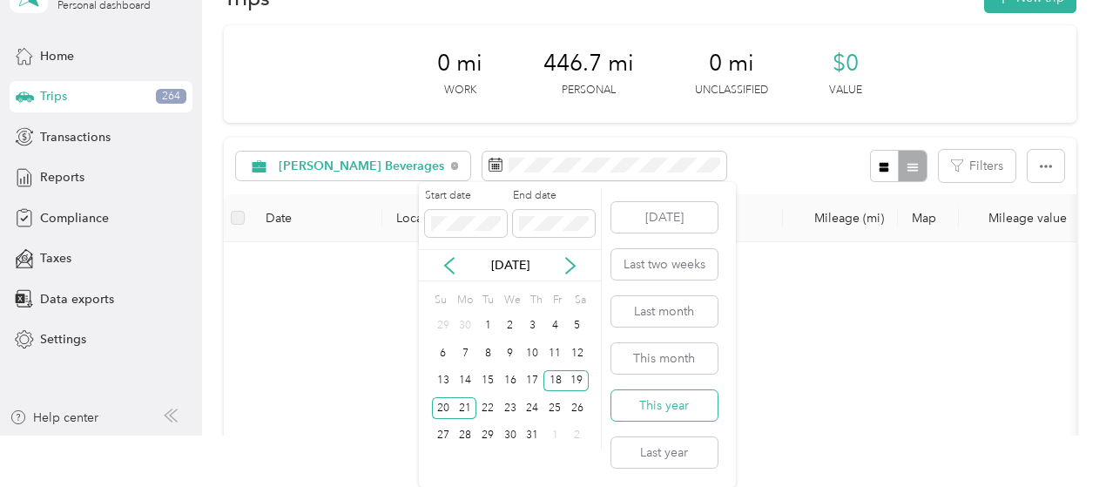
click at [666, 397] on button "This year" at bounding box center [664, 405] width 106 height 30
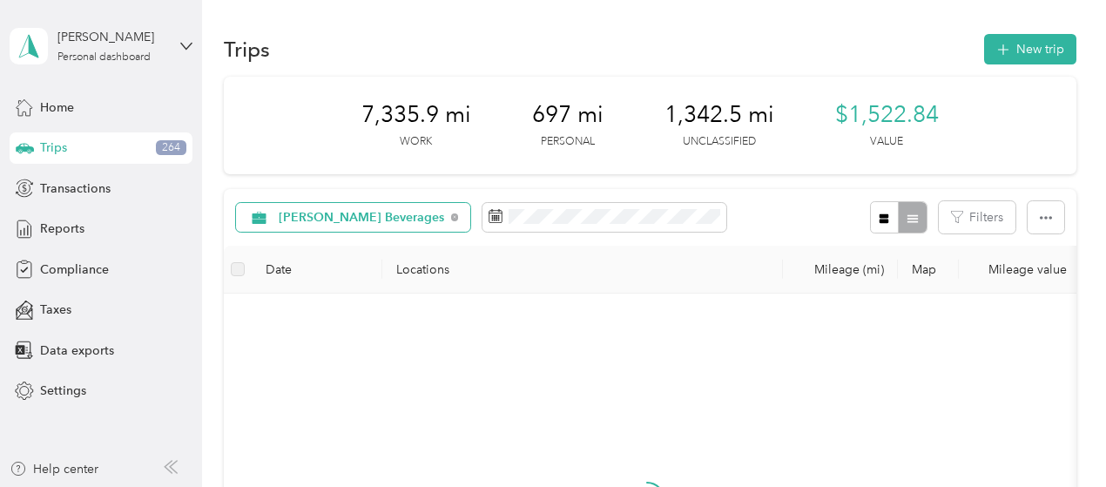
click at [350, 209] on div "[PERSON_NAME] Beverages" at bounding box center [353, 218] width 235 height 30
click at [322, 277] on span "Unclassified" at bounding box center [373, 276] width 187 height 18
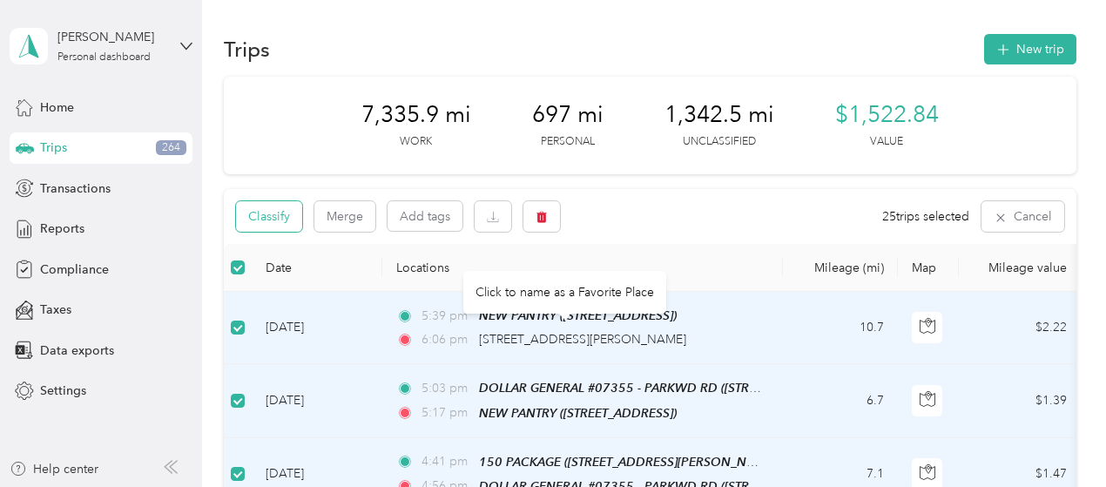
click at [258, 213] on button "Classify" at bounding box center [269, 216] width 66 height 30
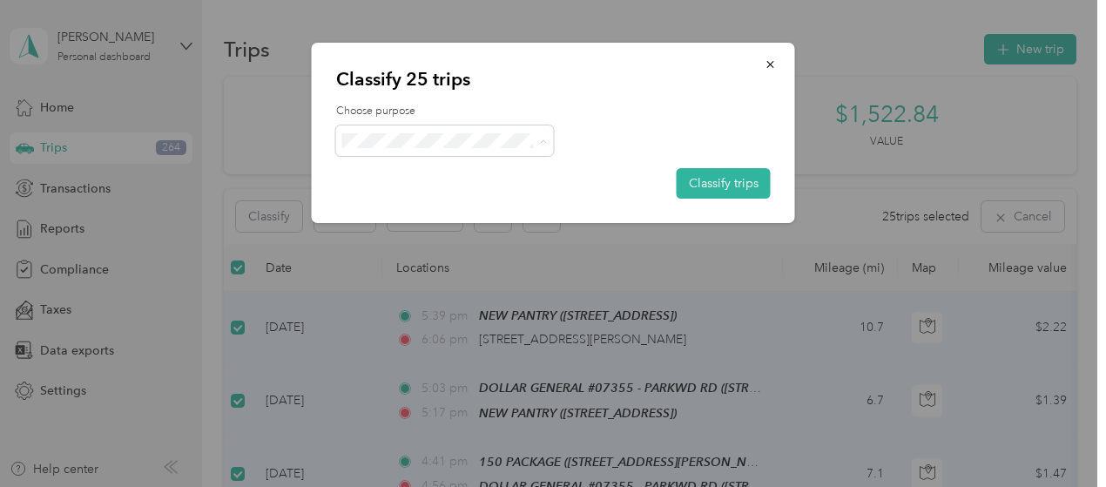
click at [442, 169] on span "[PERSON_NAME] Beverages" at bounding box center [461, 173] width 165 height 18
click at [739, 188] on button "Classify trips" at bounding box center [724, 183] width 94 height 30
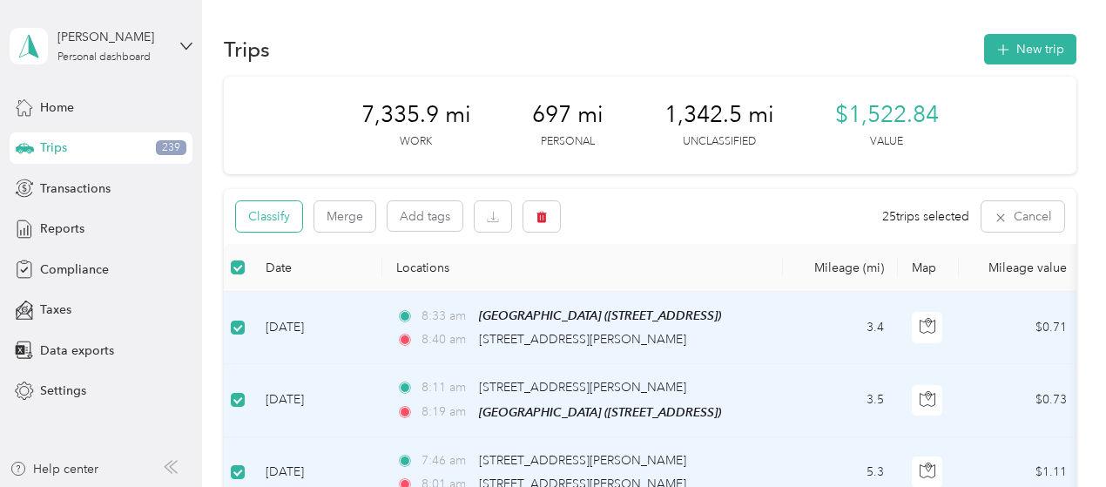
click at [287, 213] on button "Classify" at bounding box center [269, 216] width 66 height 30
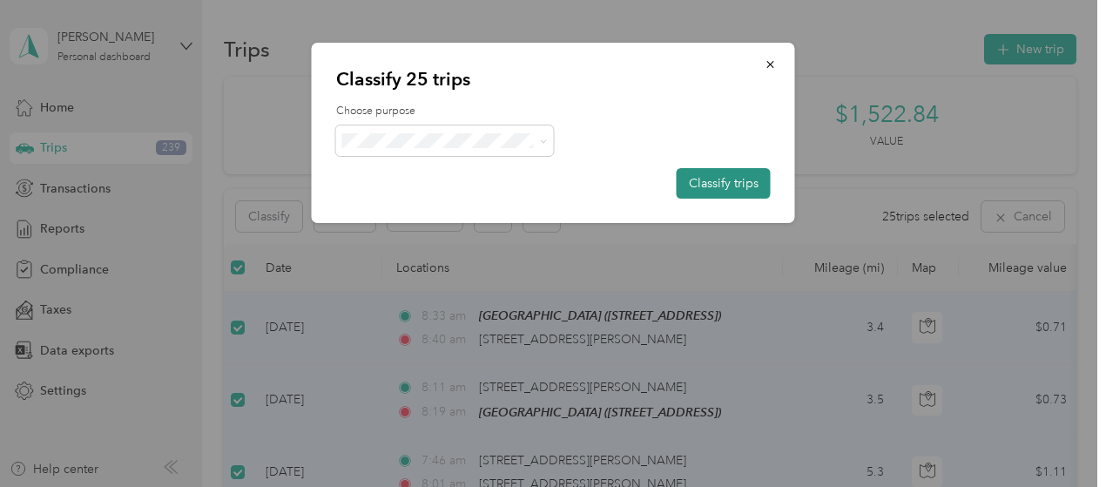
click at [730, 184] on button "Classify trips" at bounding box center [724, 183] width 94 height 30
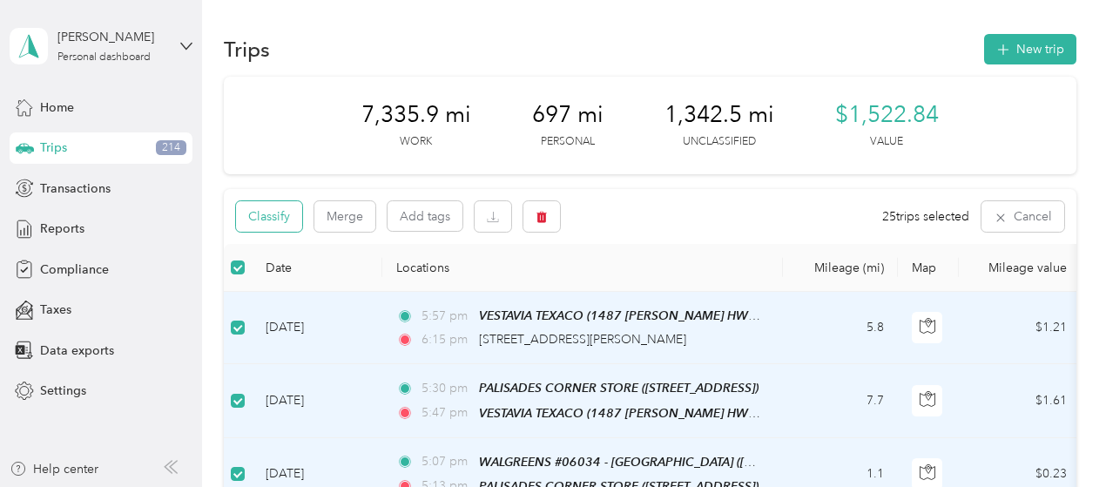
click at [273, 216] on button "Classify" at bounding box center [269, 216] width 66 height 30
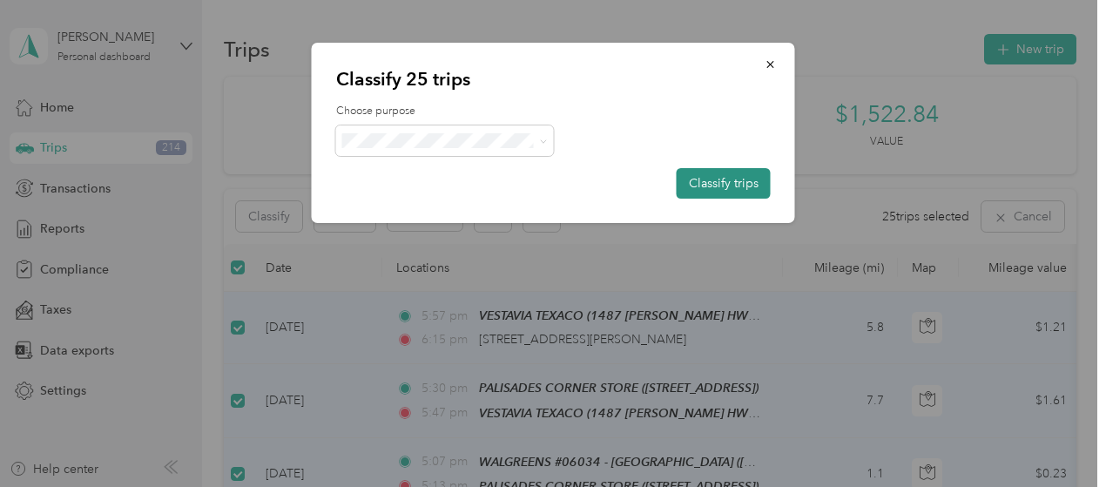
click at [715, 187] on button "Classify trips" at bounding box center [724, 183] width 94 height 30
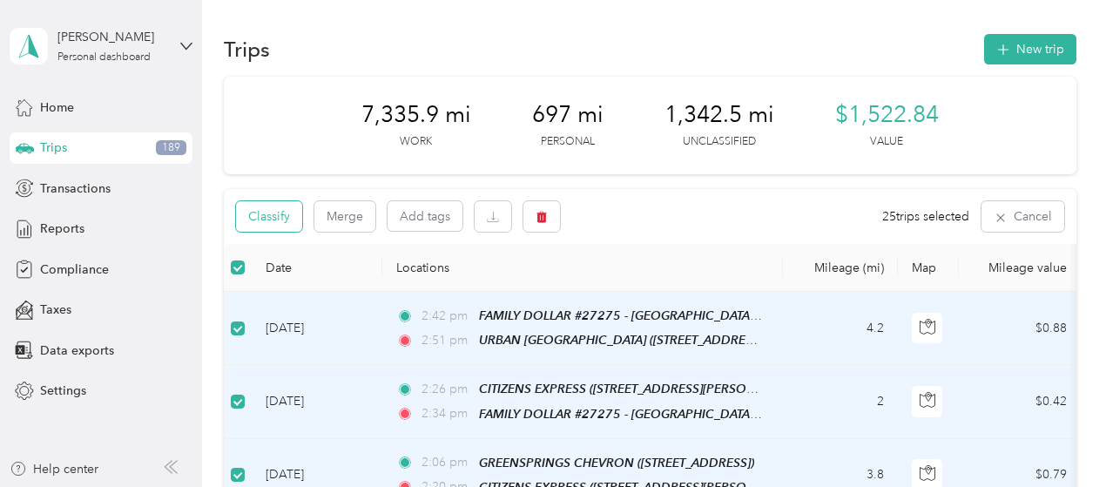
click at [273, 220] on button "Classify" at bounding box center [269, 216] width 66 height 30
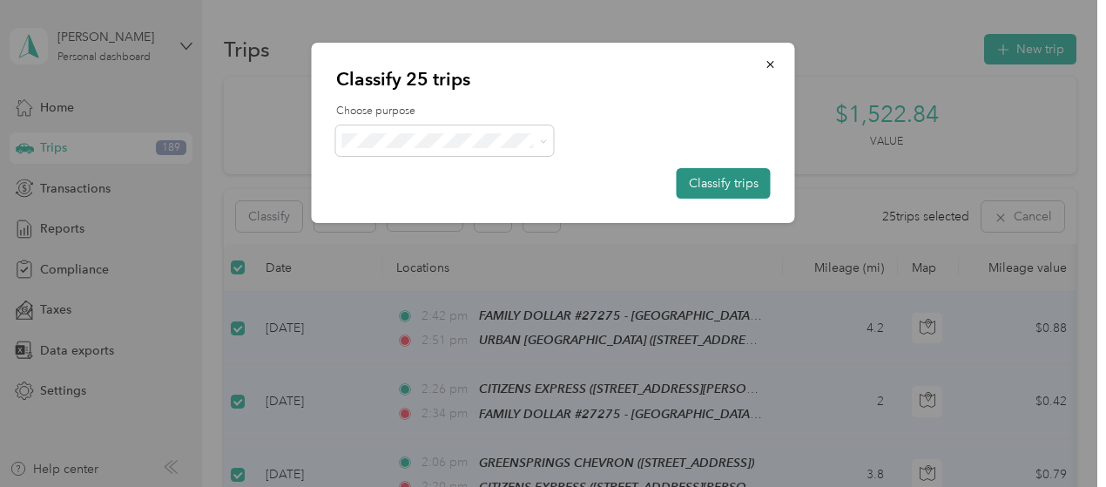
click at [728, 191] on button "Classify trips" at bounding box center [724, 183] width 94 height 30
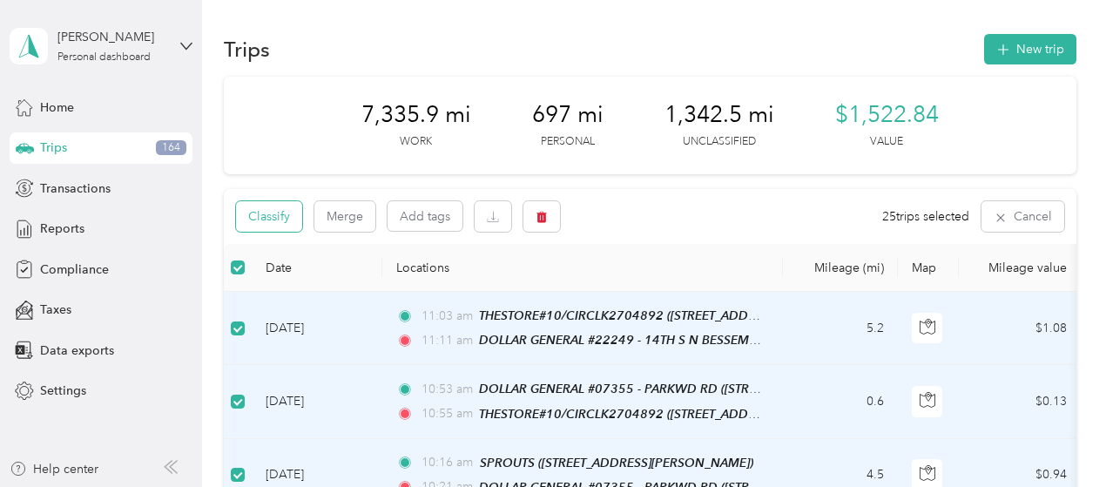
click at [285, 219] on button "Classify" at bounding box center [269, 216] width 66 height 30
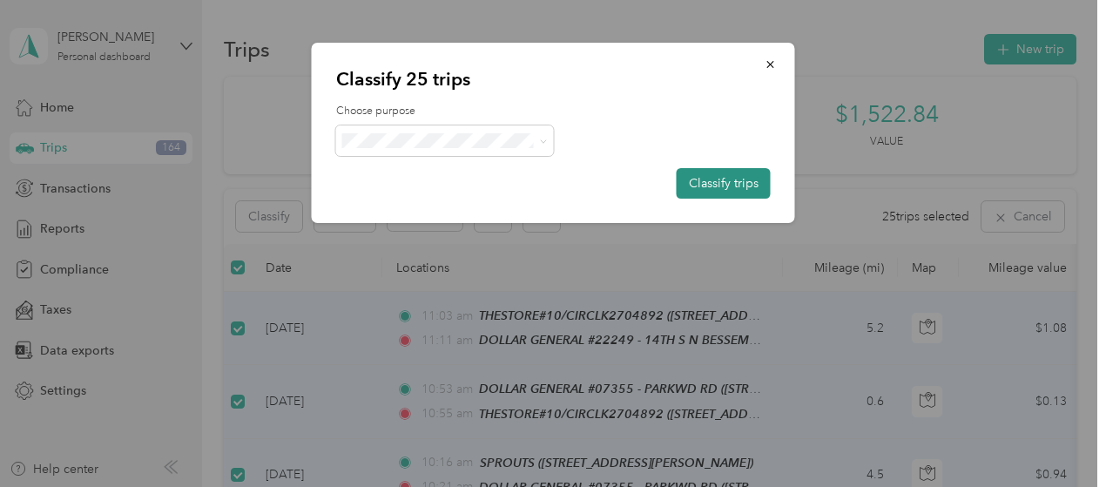
click at [746, 186] on button "Classify trips" at bounding box center [724, 183] width 94 height 30
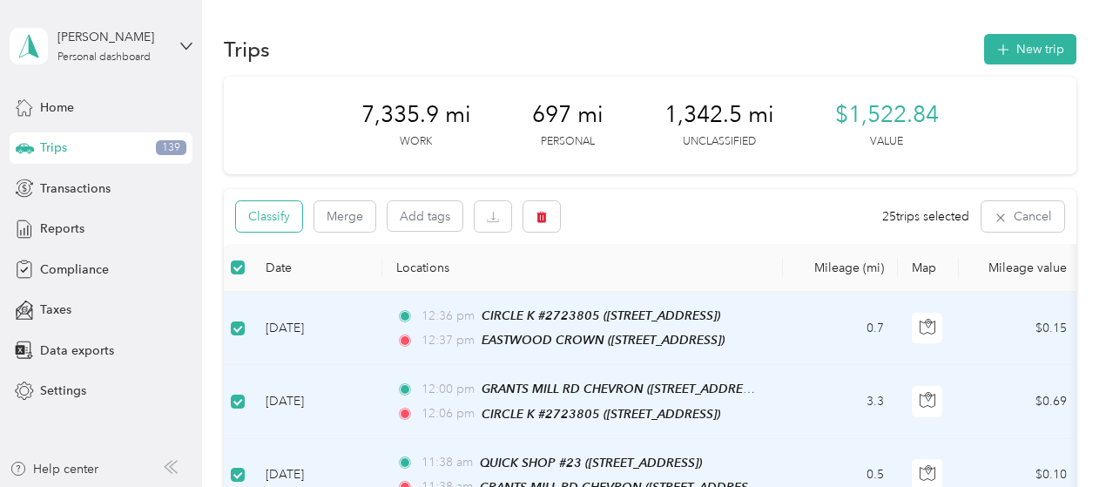
click at [265, 207] on button "Classify" at bounding box center [269, 216] width 66 height 30
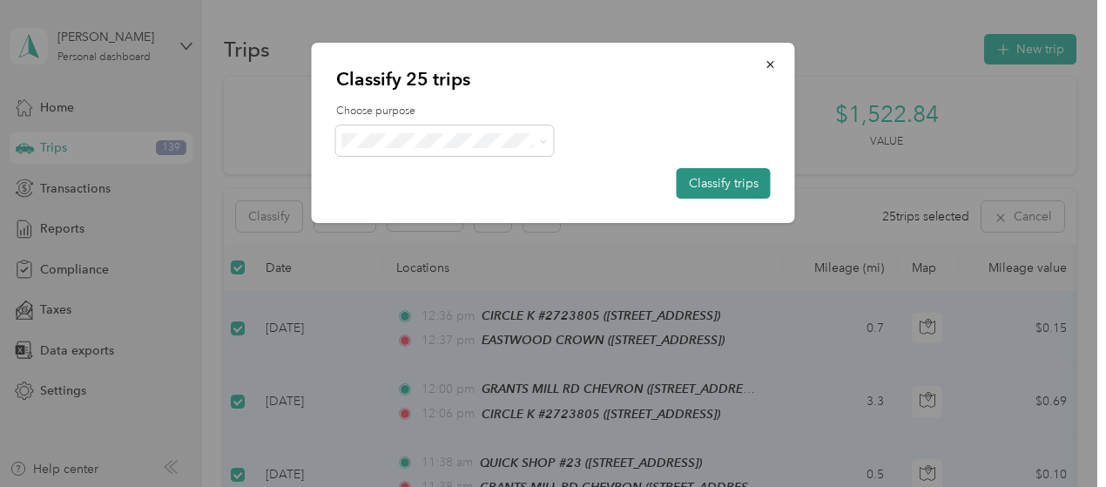
click at [692, 178] on button "Classify trips" at bounding box center [724, 183] width 94 height 30
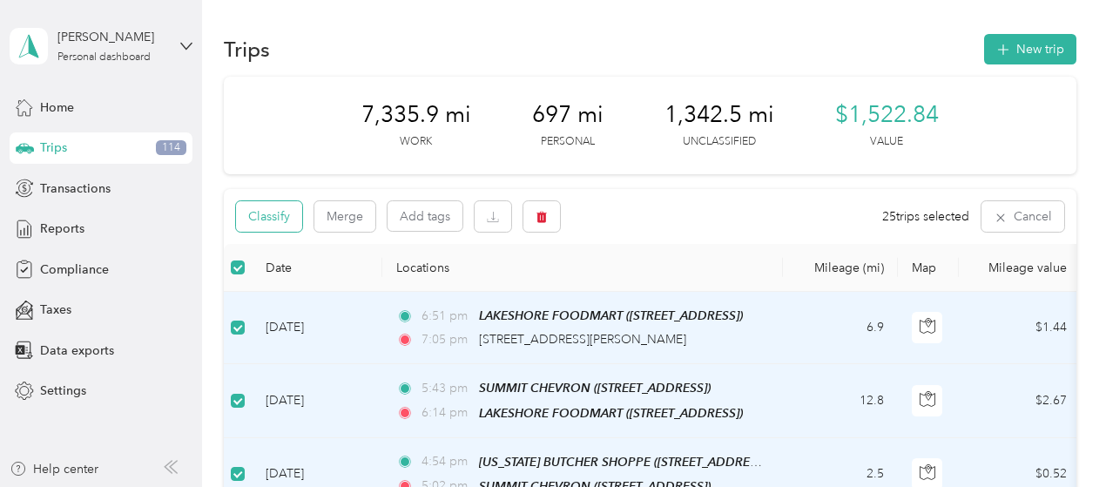
click at [280, 211] on button "Classify" at bounding box center [269, 216] width 66 height 30
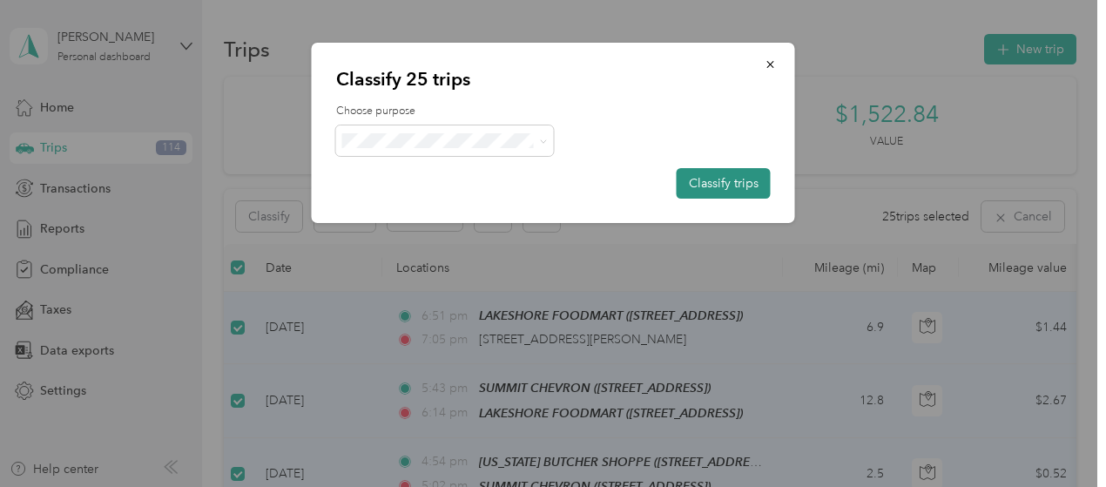
click at [698, 180] on button "Classify trips" at bounding box center [724, 183] width 94 height 30
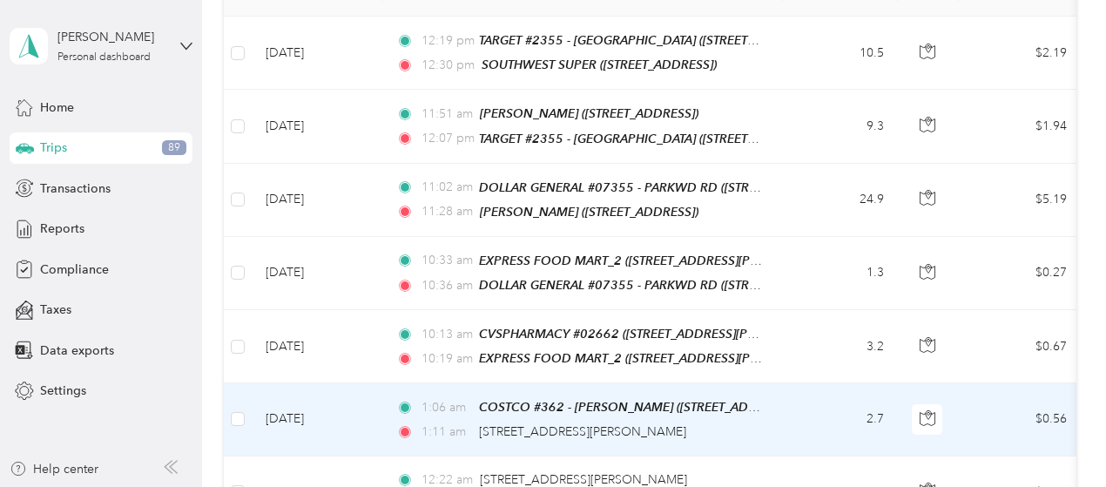
scroll to position [87, 0]
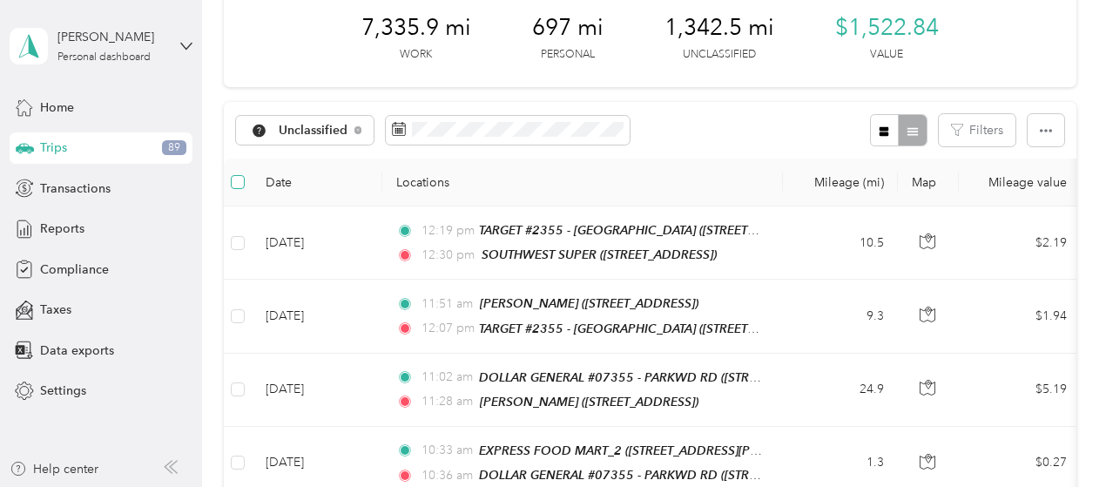
click at [235, 174] on label at bounding box center [238, 181] width 14 height 19
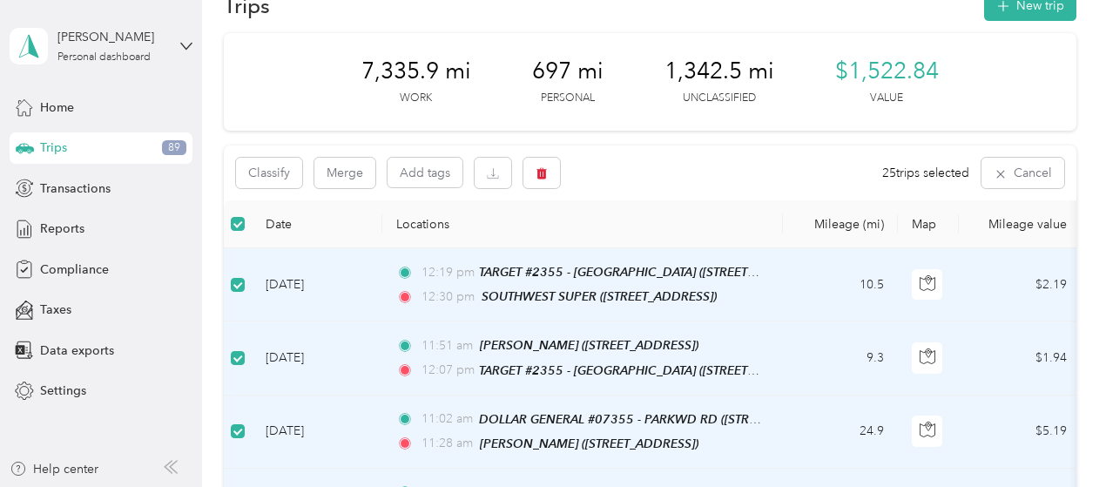
scroll to position [0, 0]
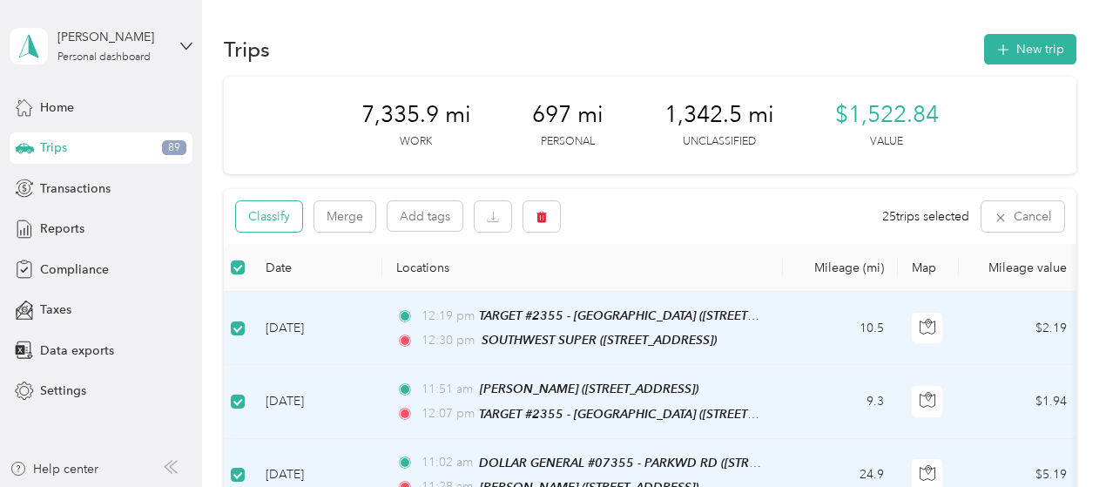
click at [284, 204] on button "Classify" at bounding box center [269, 216] width 66 height 30
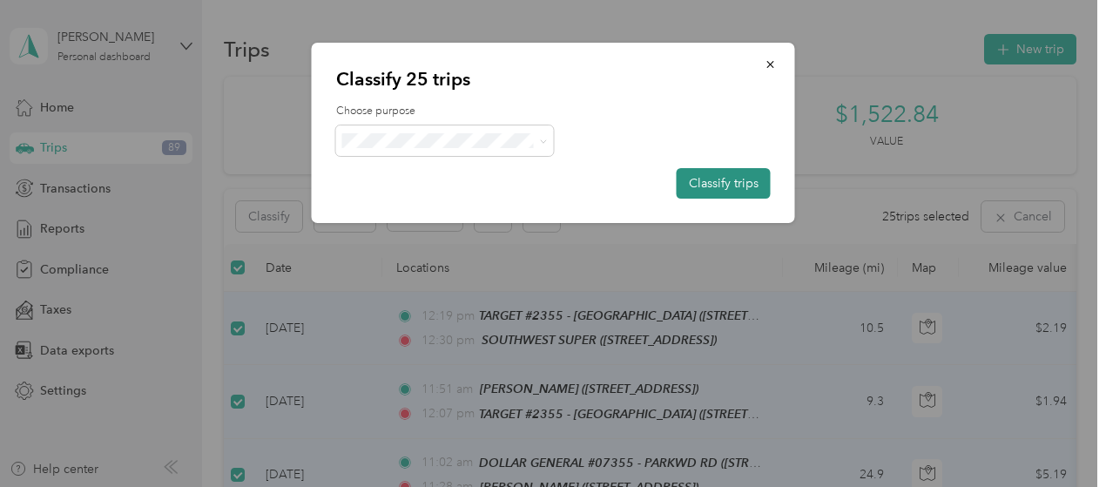
click at [734, 178] on button "Classify trips" at bounding box center [724, 183] width 94 height 30
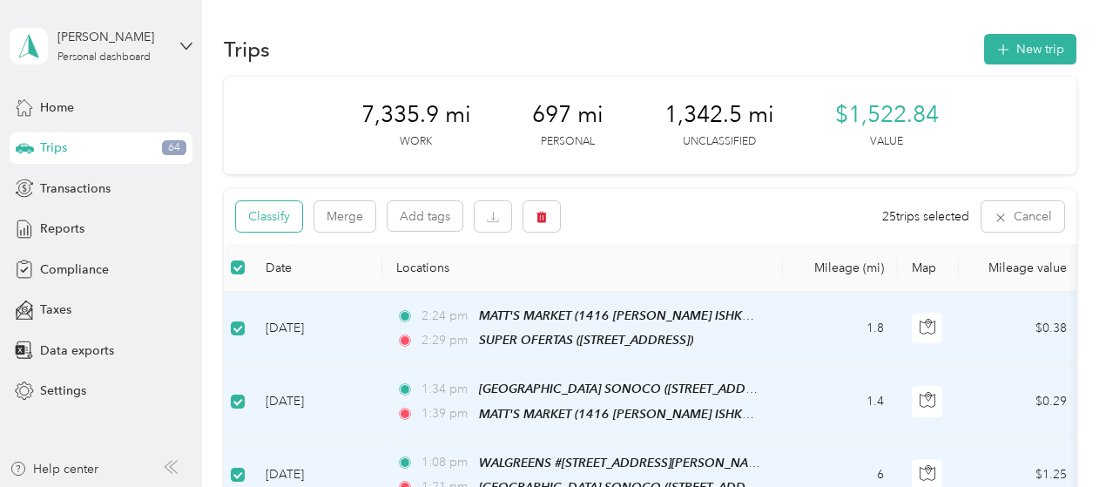
click at [289, 220] on button "Classify" at bounding box center [269, 216] width 66 height 30
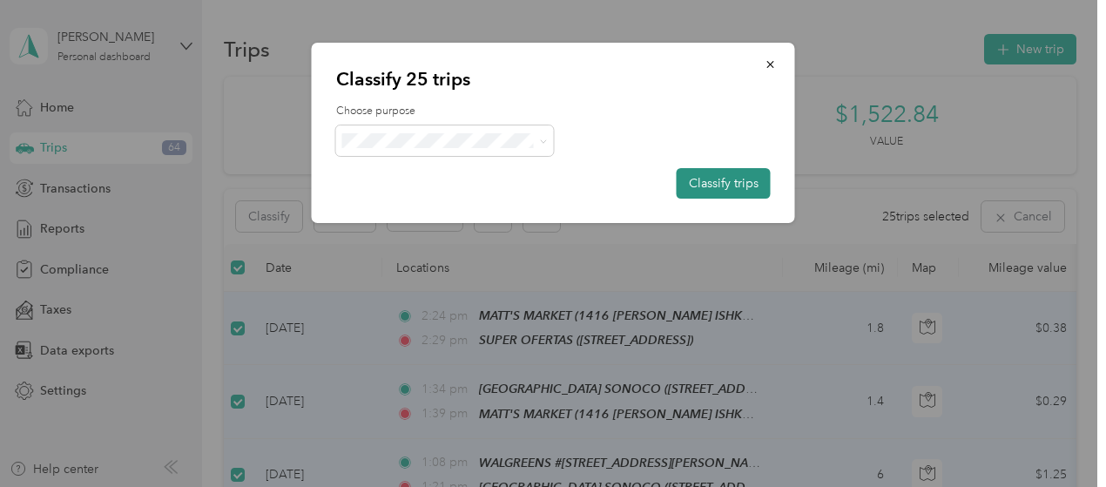
click at [714, 175] on button "Classify trips" at bounding box center [724, 183] width 94 height 30
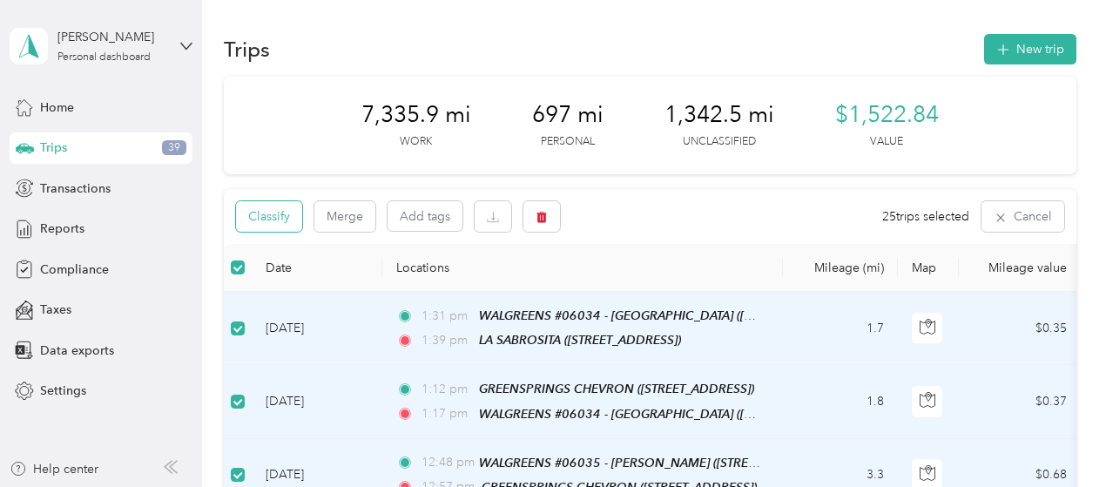
click at [279, 221] on button "Classify" at bounding box center [269, 216] width 66 height 30
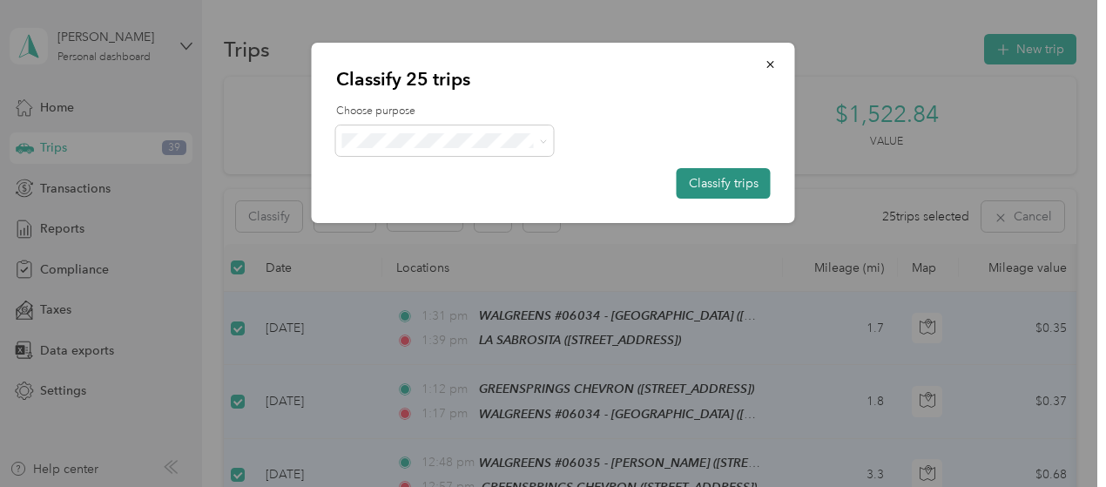
click at [705, 186] on button "Classify trips" at bounding box center [724, 183] width 94 height 30
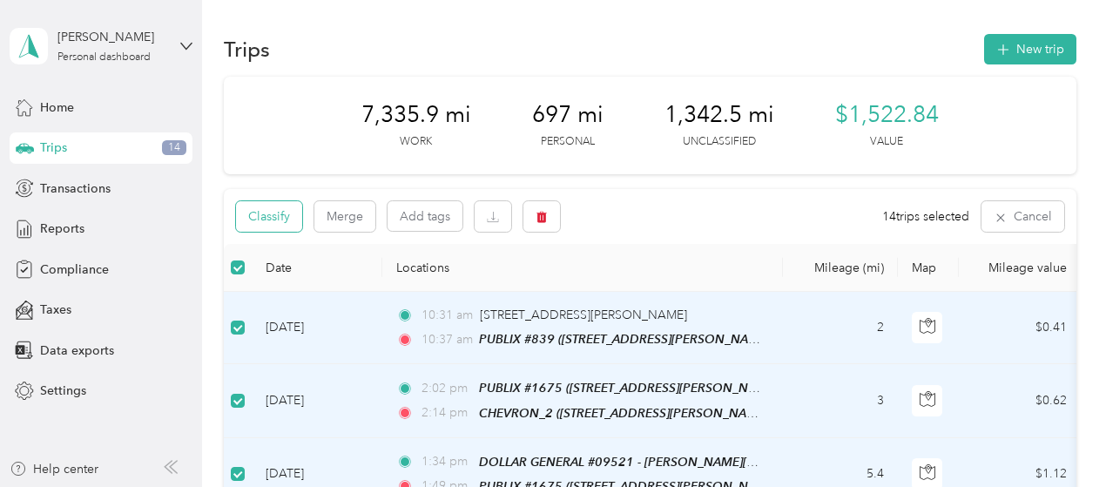
click at [269, 210] on button "Classify" at bounding box center [269, 216] width 66 height 30
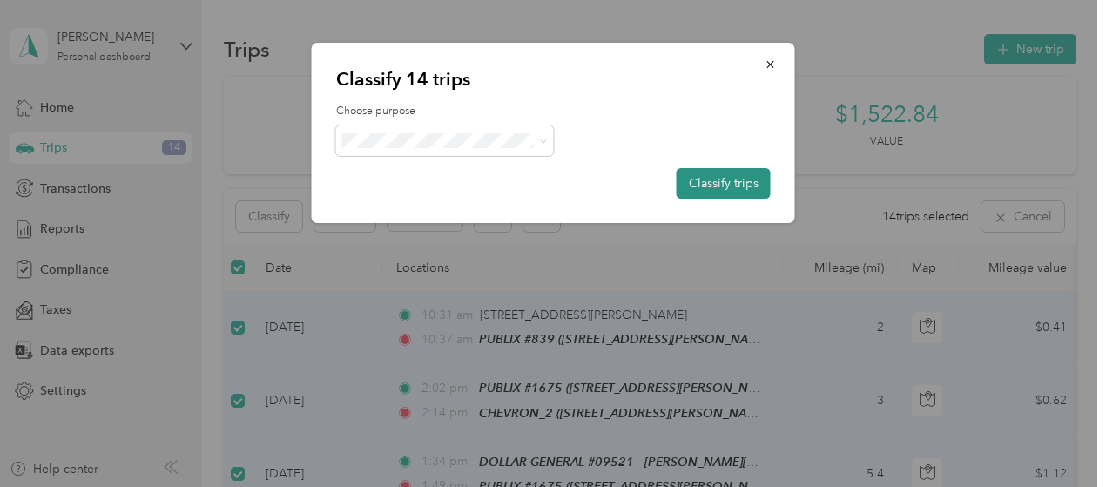
click at [710, 186] on button "Classify trips" at bounding box center [724, 183] width 94 height 30
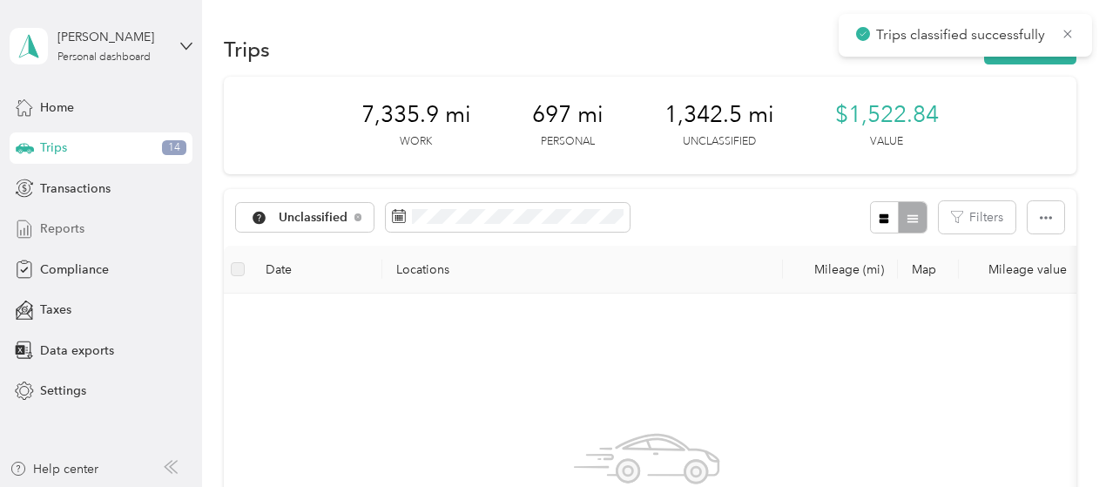
click at [73, 231] on span "Reports" at bounding box center [62, 228] width 44 height 18
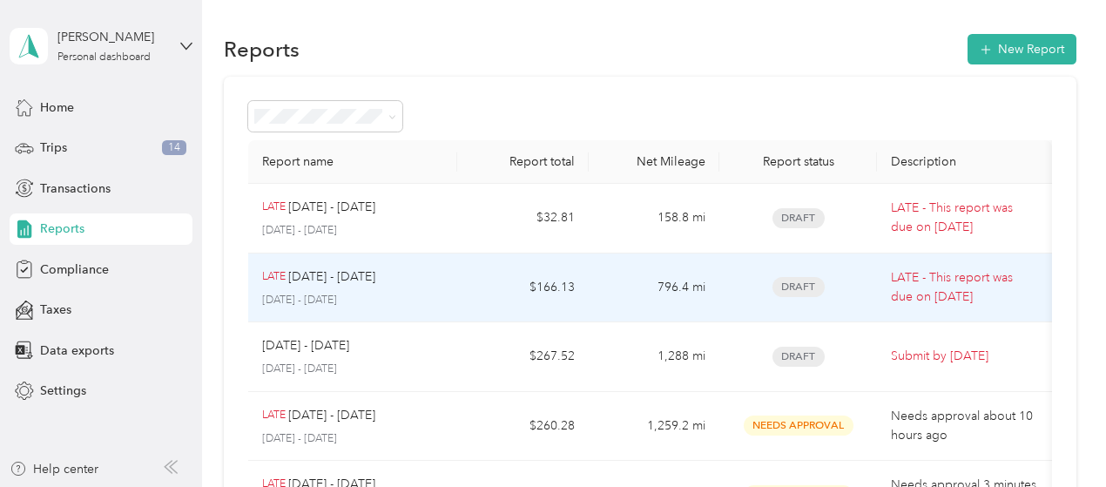
click at [420, 304] on p "[DATE] - [DATE]" at bounding box center [353, 301] width 182 height 16
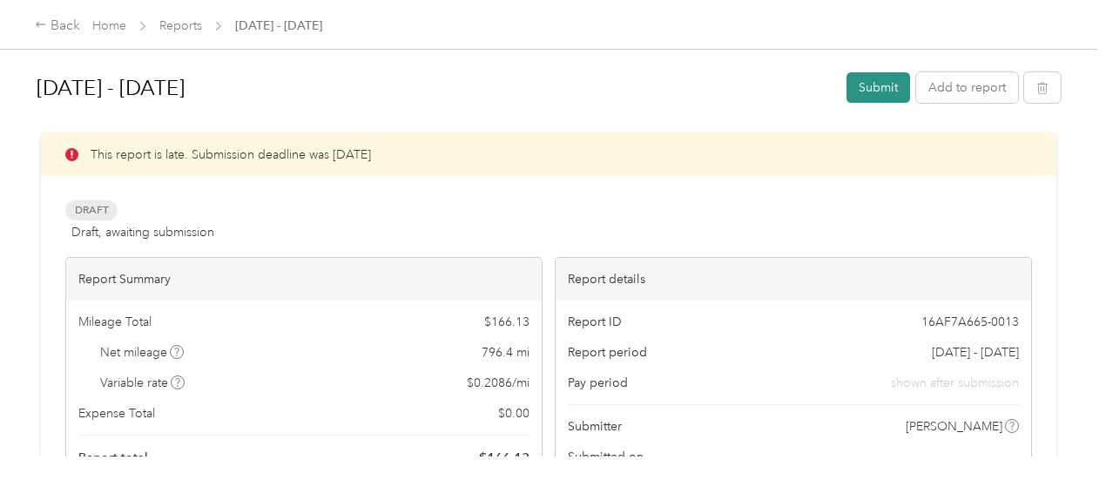
click at [872, 86] on button "Submit" at bounding box center [879, 87] width 64 height 30
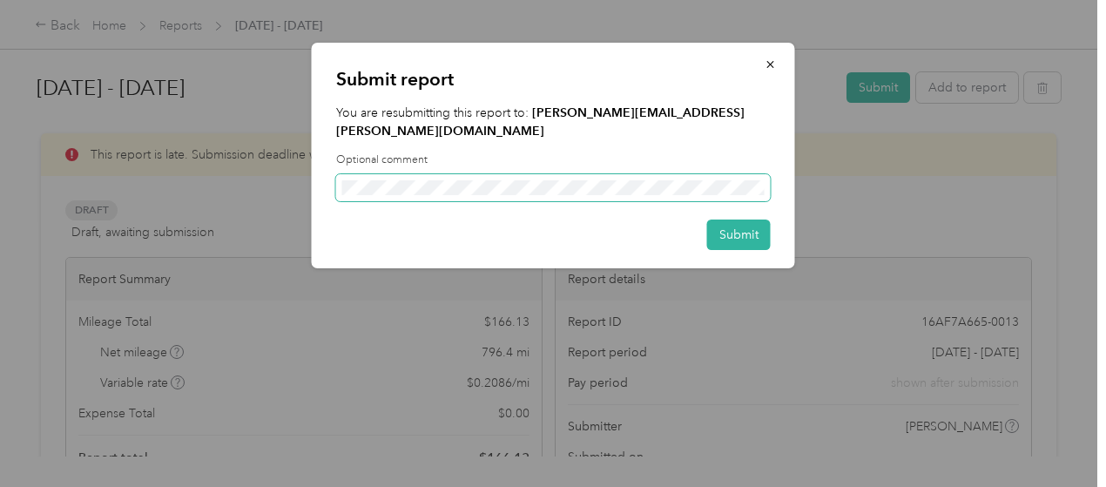
click at [504, 179] on span at bounding box center [553, 188] width 435 height 28
click at [485, 174] on span at bounding box center [553, 188] width 435 height 28
click at [759, 219] on button "Submit" at bounding box center [739, 234] width 64 height 30
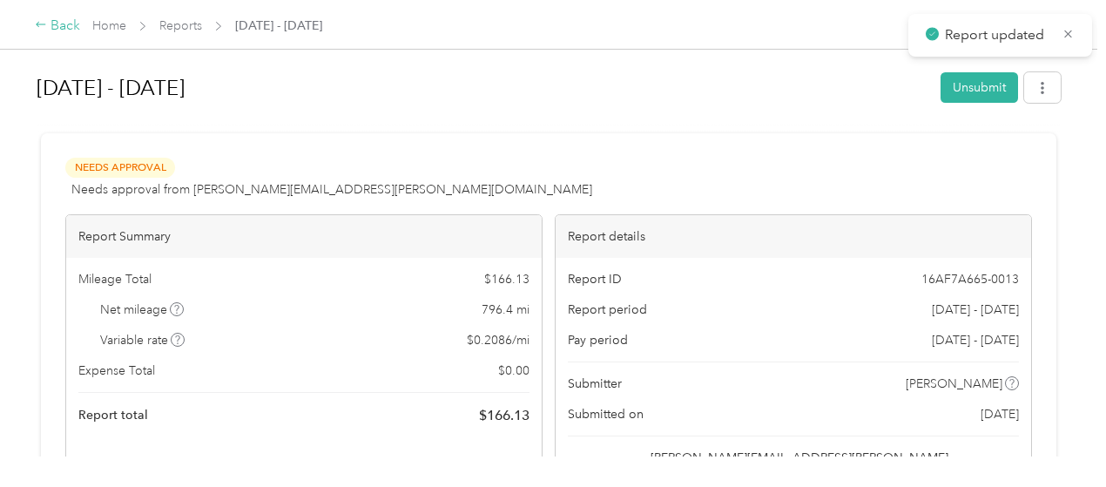
click at [39, 25] on icon at bounding box center [41, 24] width 10 height 5
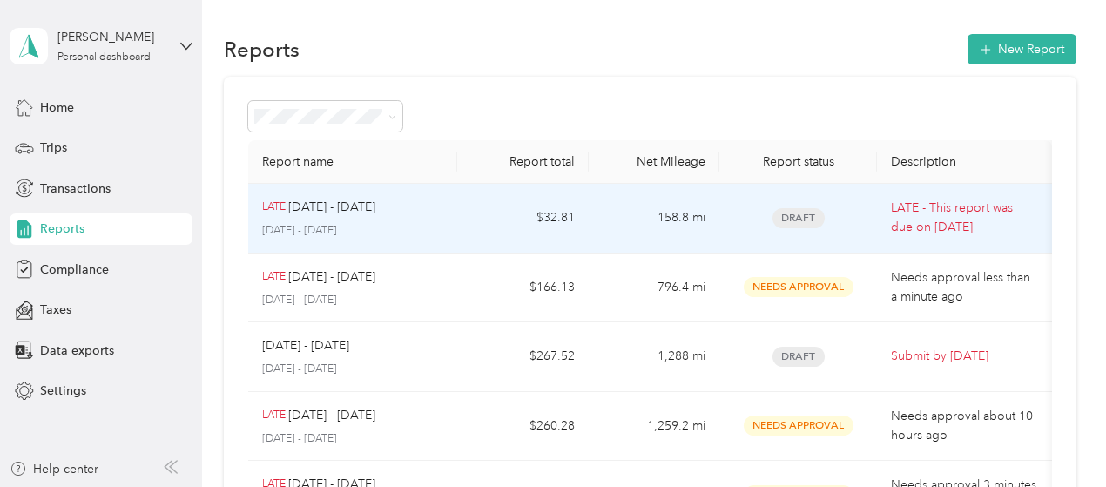
click at [436, 203] on div "LATE [DATE] - [DATE]" at bounding box center [353, 207] width 182 height 19
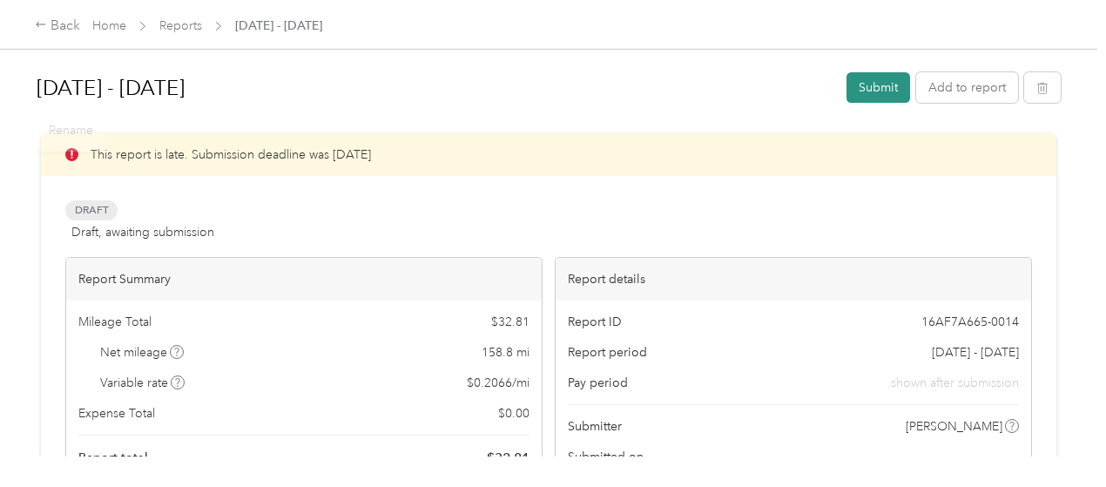
click at [881, 77] on button "Submit" at bounding box center [879, 87] width 64 height 30
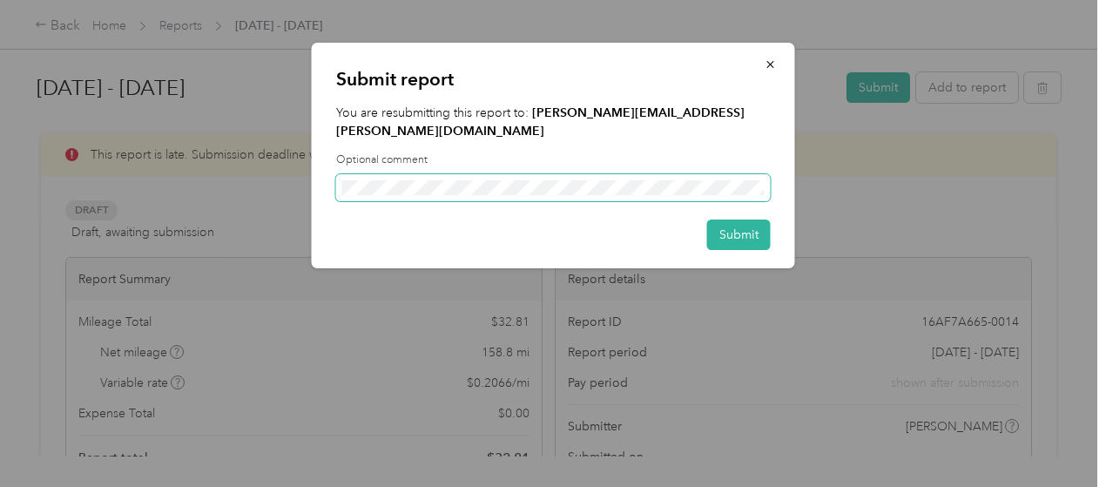
click at [421, 177] on span at bounding box center [553, 188] width 435 height 28
click at [741, 225] on button "Submit" at bounding box center [739, 234] width 64 height 30
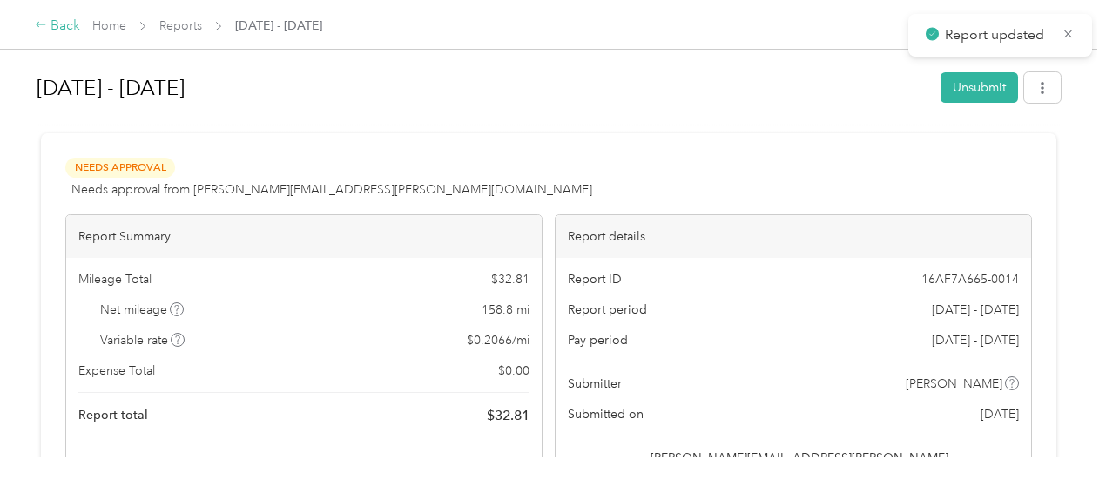
click at [43, 17] on div "Back" at bounding box center [57, 26] width 45 height 21
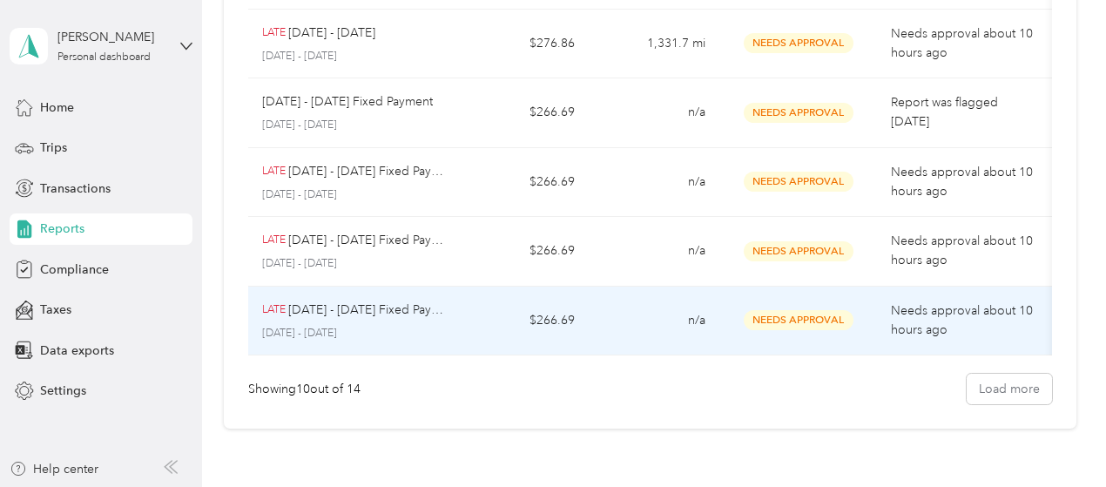
scroll to position [482, 0]
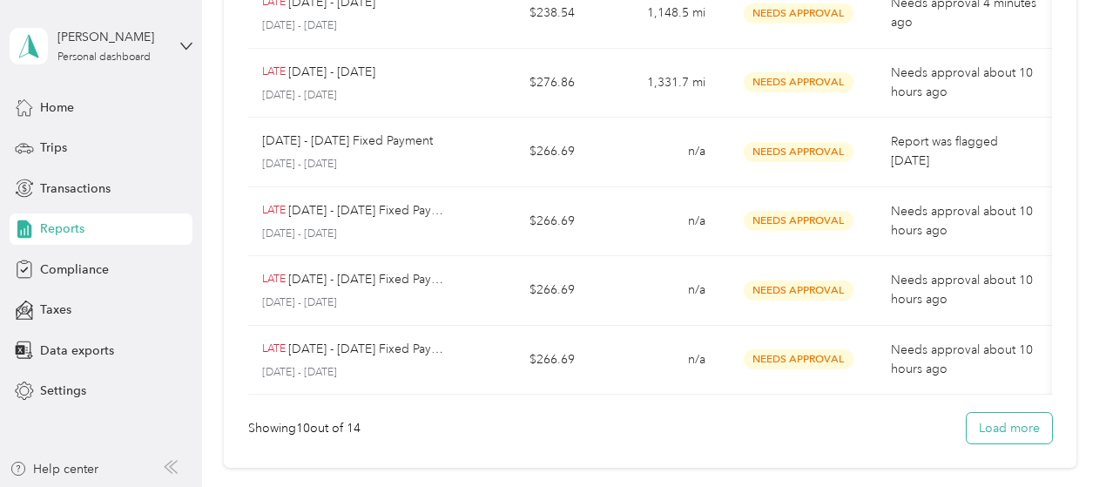
click at [999, 441] on button "Load more" at bounding box center [1009, 428] width 85 height 30
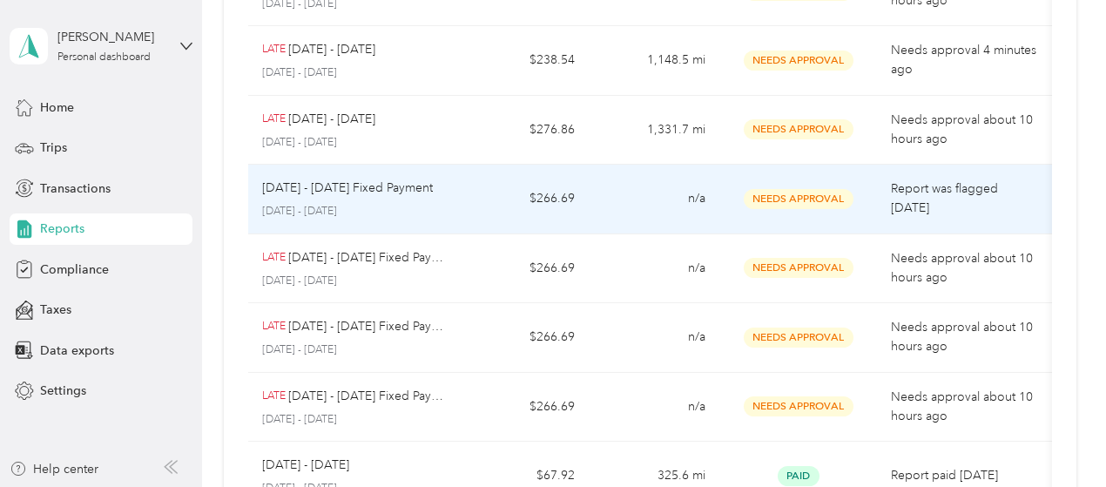
scroll to position [435, 0]
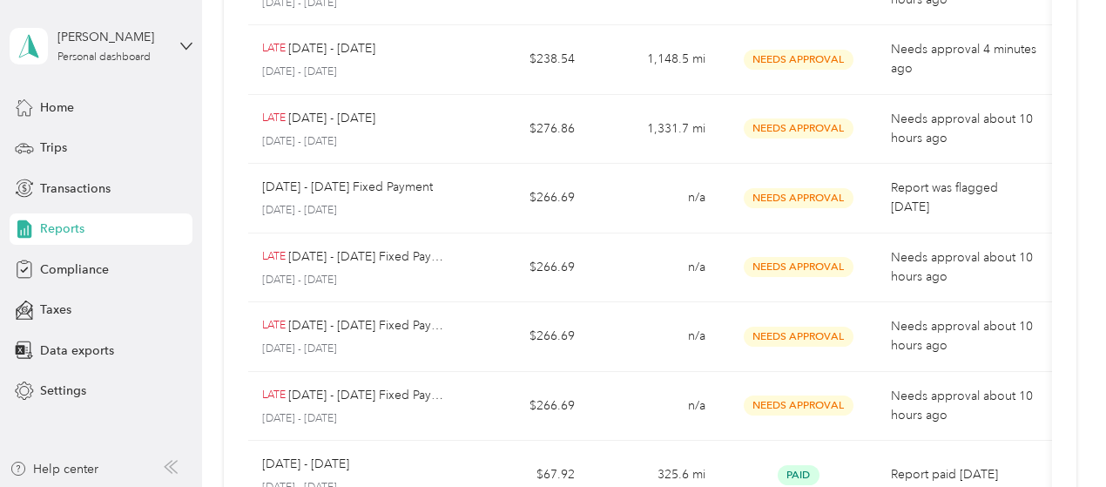
click at [219, 135] on div "Reports New Report Report name Report total Net Mileage Report status Descripti…" at bounding box center [649, 225] width 895 height 1321
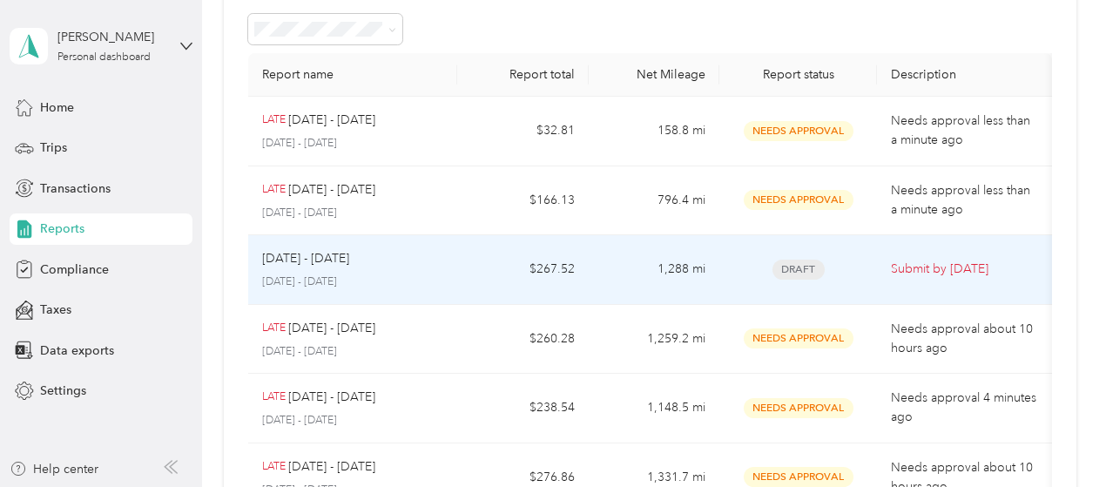
scroll to position [0, 0]
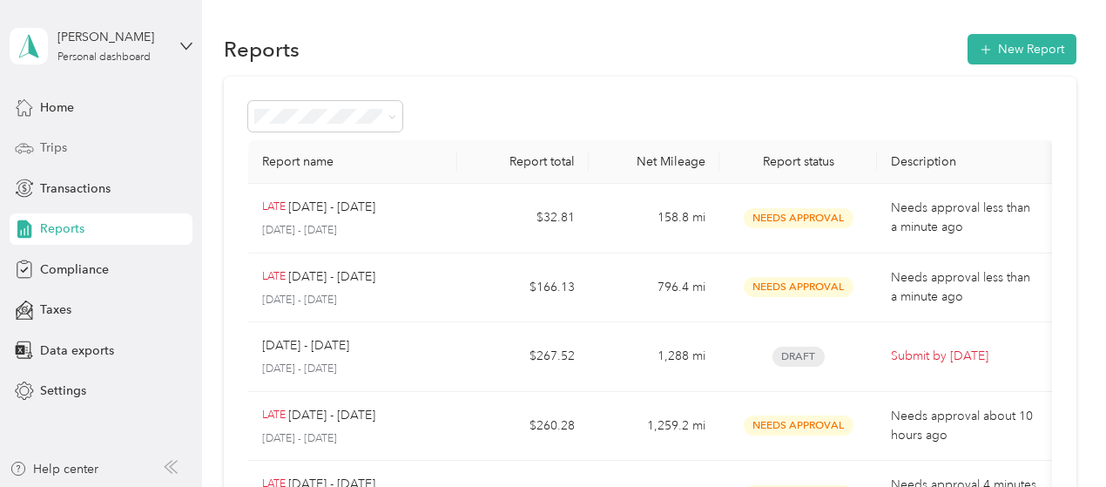
click at [95, 152] on div "Trips" at bounding box center [101, 147] width 183 height 31
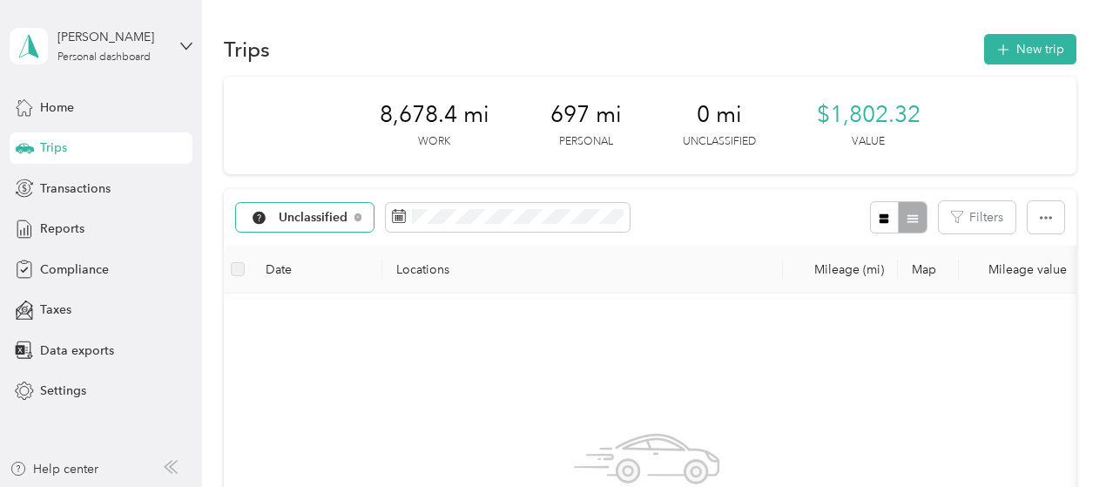
click at [341, 213] on span "Unclassified" at bounding box center [314, 218] width 70 height 12
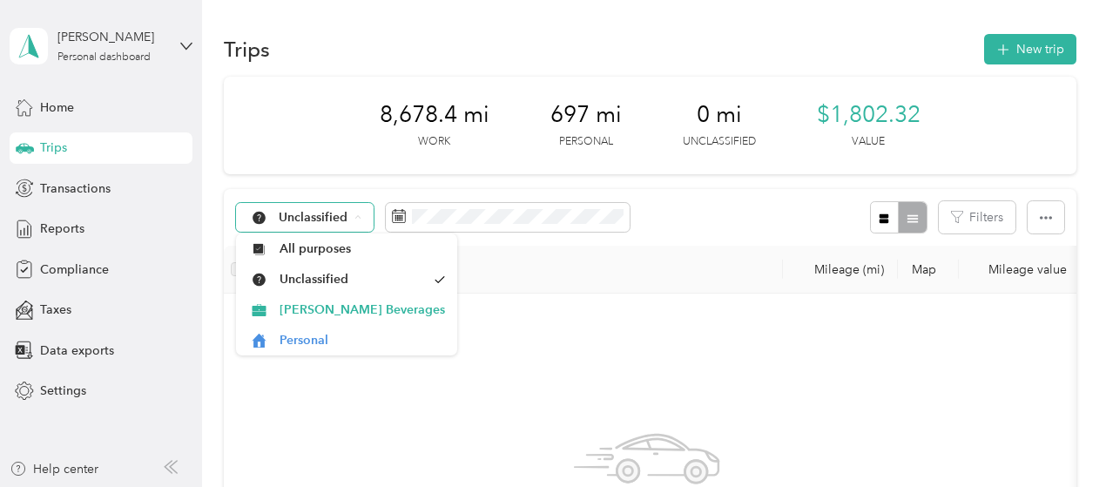
click at [340, 216] on span "Unclassified" at bounding box center [314, 218] width 70 height 12
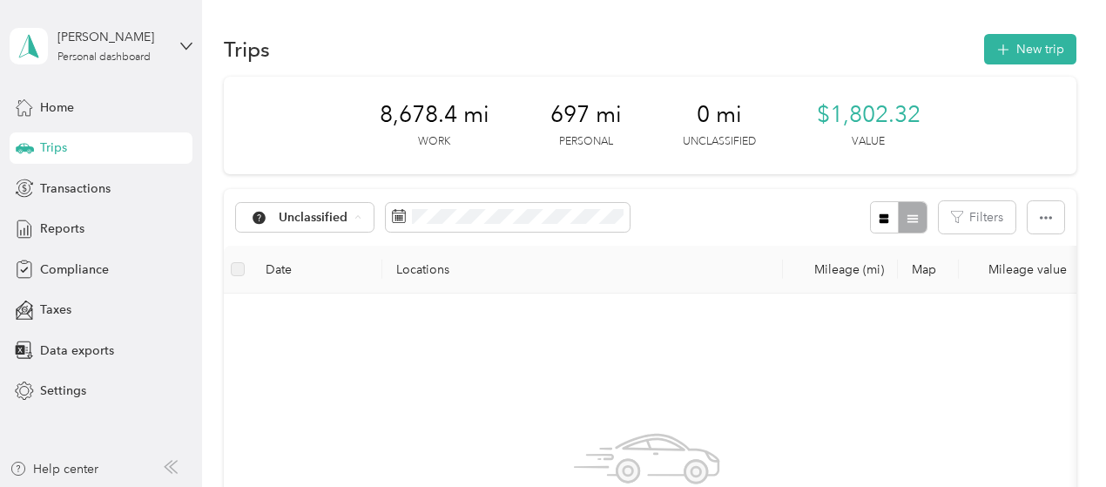
click at [631, 145] on div "8,678.4 mi Work 697 mi Personal 0 mi Unclassified $1,802.32 Value" at bounding box center [650, 126] width 853 height 98
click at [95, 106] on div "Home" at bounding box center [101, 106] width 183 height 31
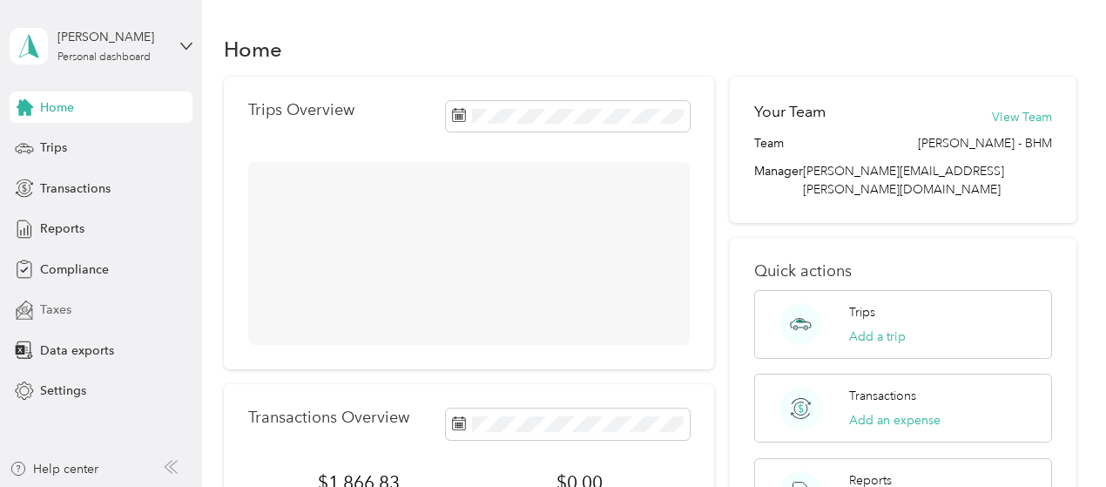
click at [70, 297] on div "Taxes" at bounding box center [101, 309] width 183 height 31
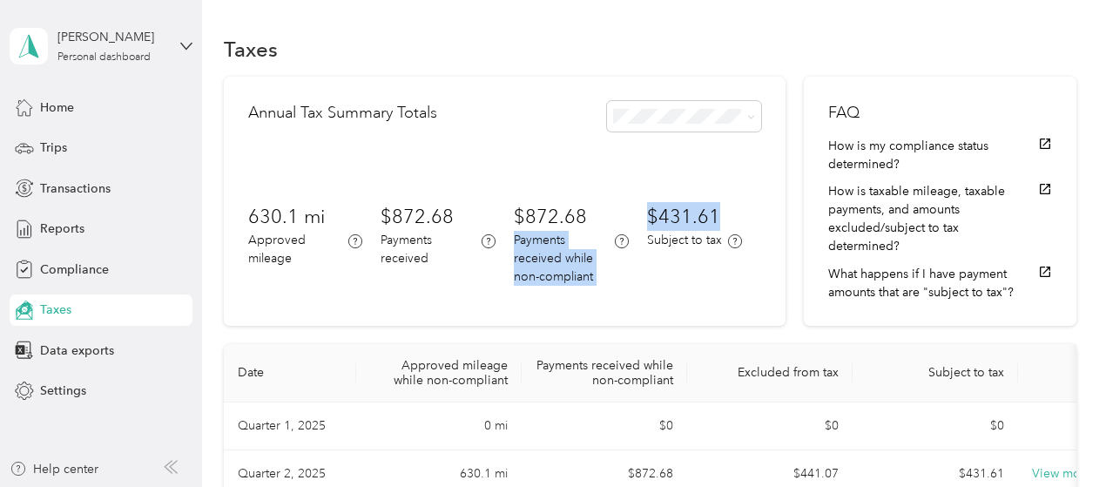
drag, startPoint x: 584, startPoint y: 216, endPoint x: 712, endPoint y: 222, distance: 128.2
click at [712, 222] on div "630.1 mi Approved mileage $872.68 Payments received $872.68 Payments received w…" at bounding box center [504, 244] width 513 height 84
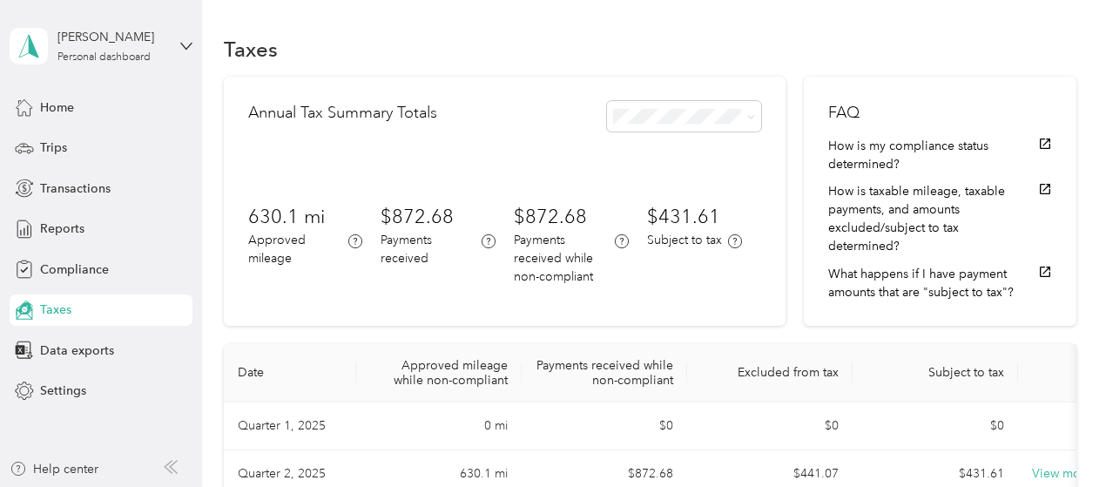
click at [652, 261] on div "$431.61 Subject to tax" at bounding box center [704, 244] width 115 height 84
click at [64, 230] on span "Reports" at bounding box center [62, 228] width 44 height 18
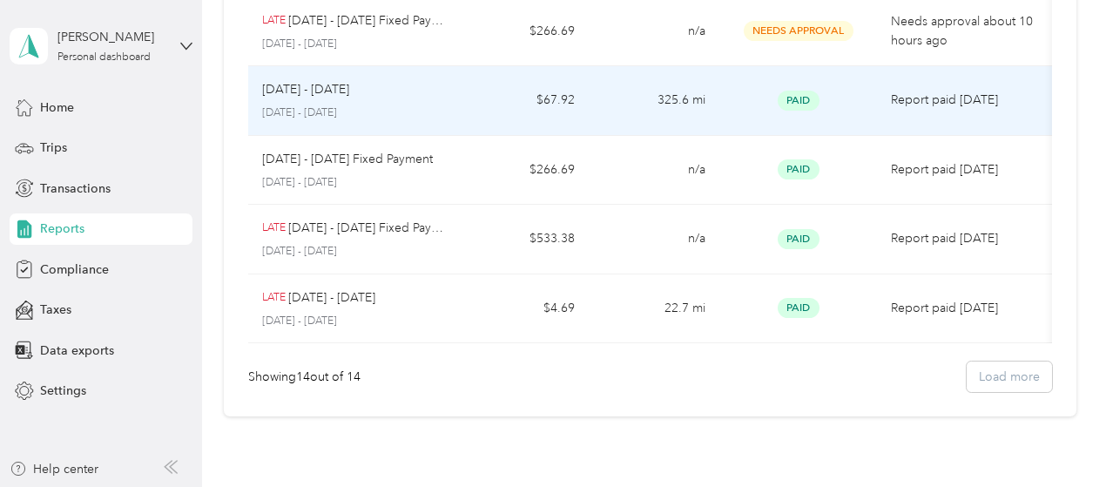
scroll to position [933, 0]
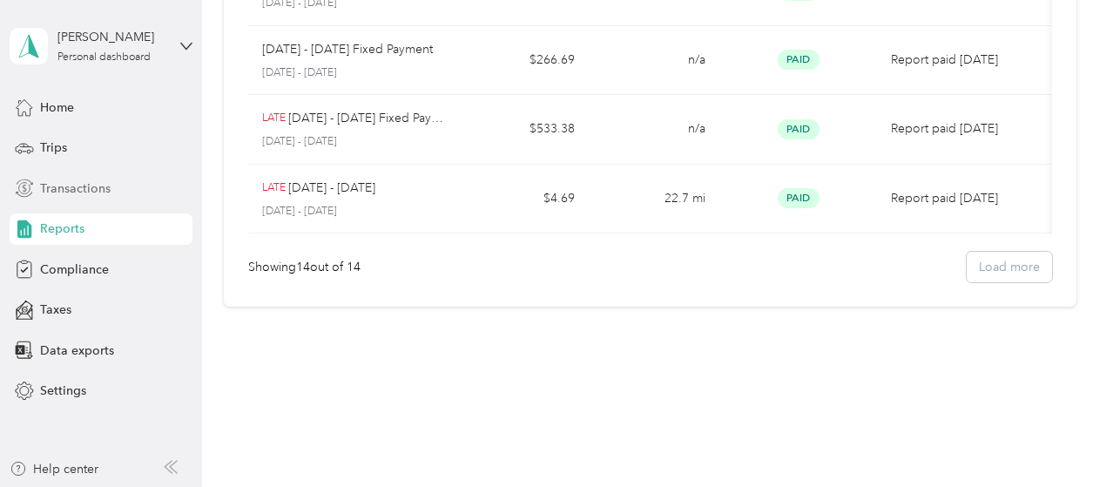
click at [98, 179] on span "Transactions" at bounding box center [75, 188] width 71 height 18
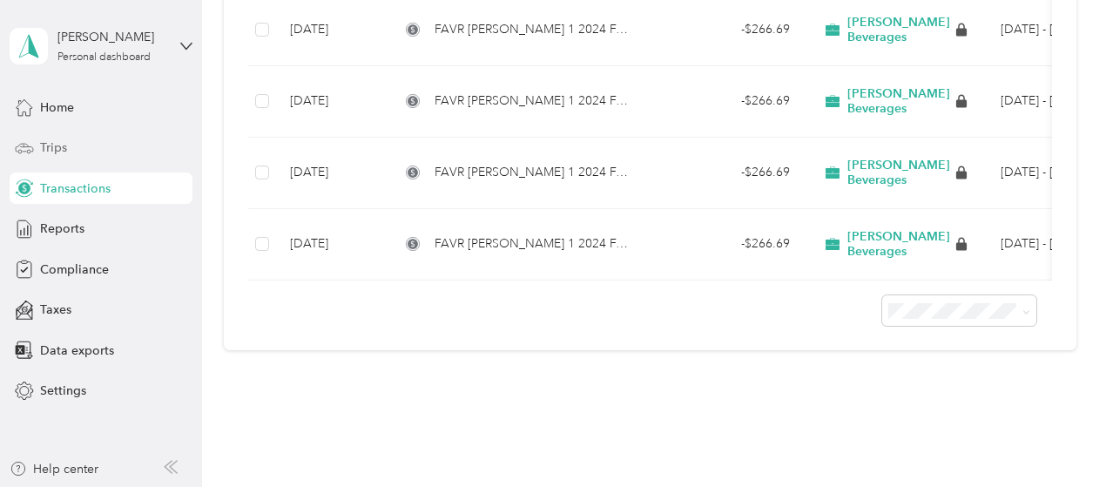
click at [87, 159] on div "Trips" at bounding box center [101, 147] width 183 height 31
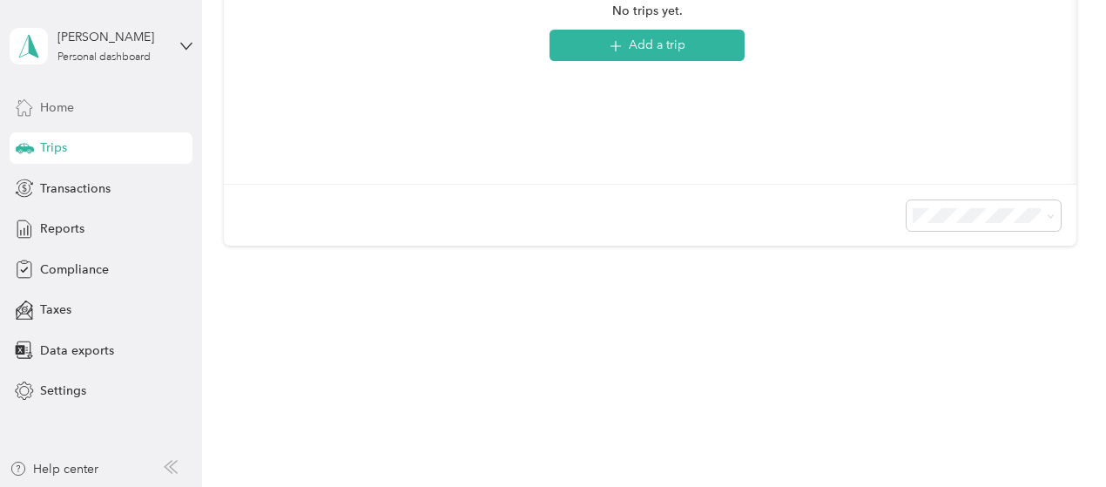
click at [57, 109] on span "Home" at bounding box center [57, 107] width 34 height 18
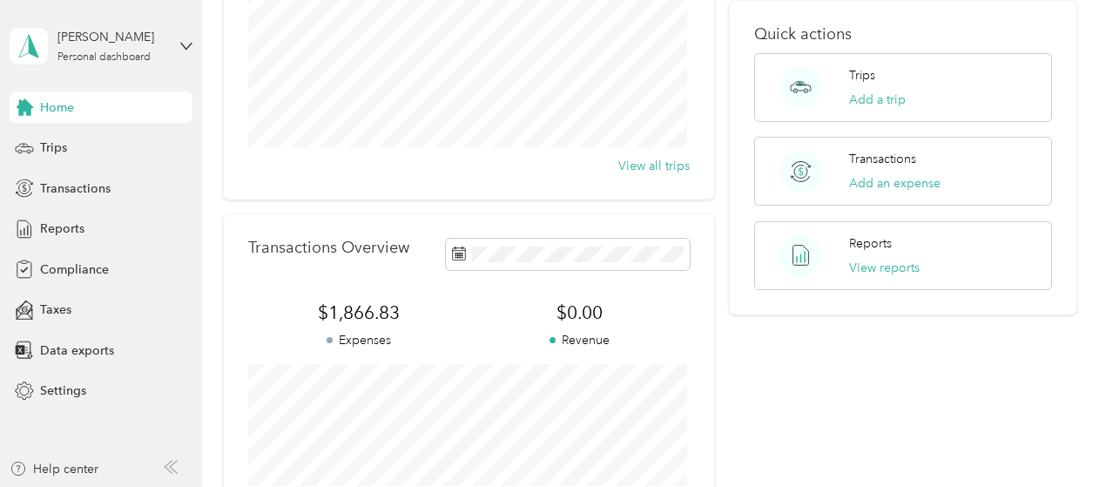
scroll to position [87, 0]
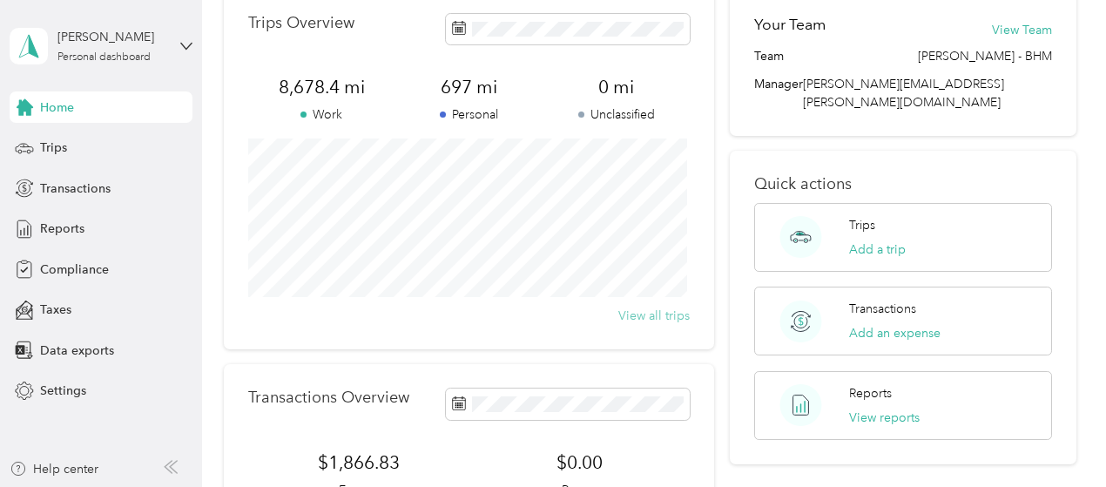
click at [653, 310] on button "View all trips" at bounding box center [653, 316] width 71 height 18
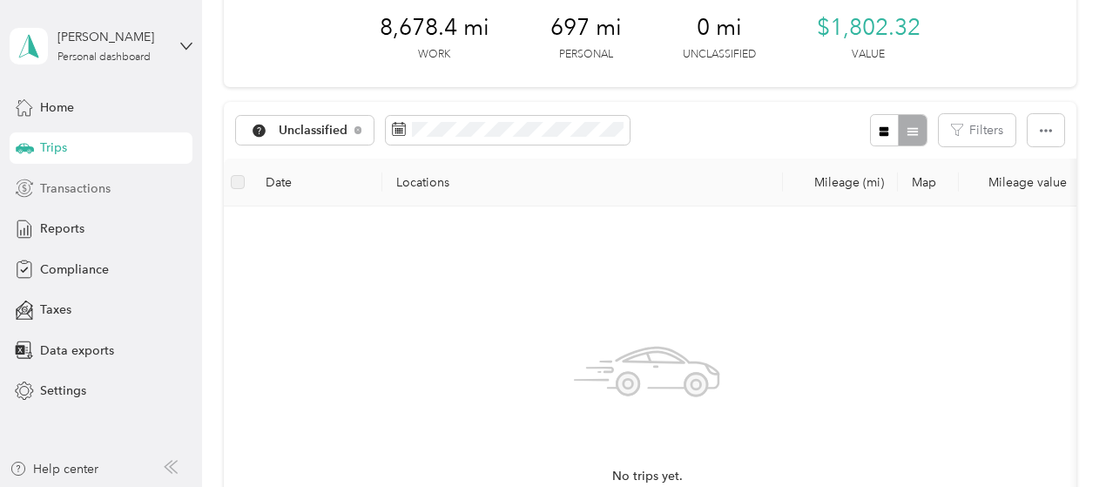
click at [106, 186] on span "Transactions" at bounding box center [75, 188] width 71 height 18
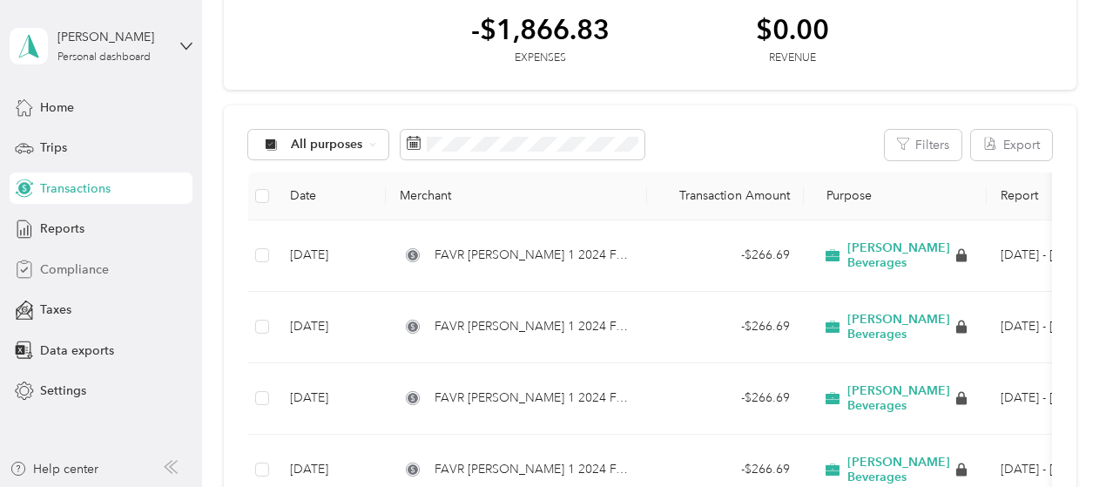
click at [94, 269] on span "Compliance" at bounding box center [74, 269] width 69 height 18
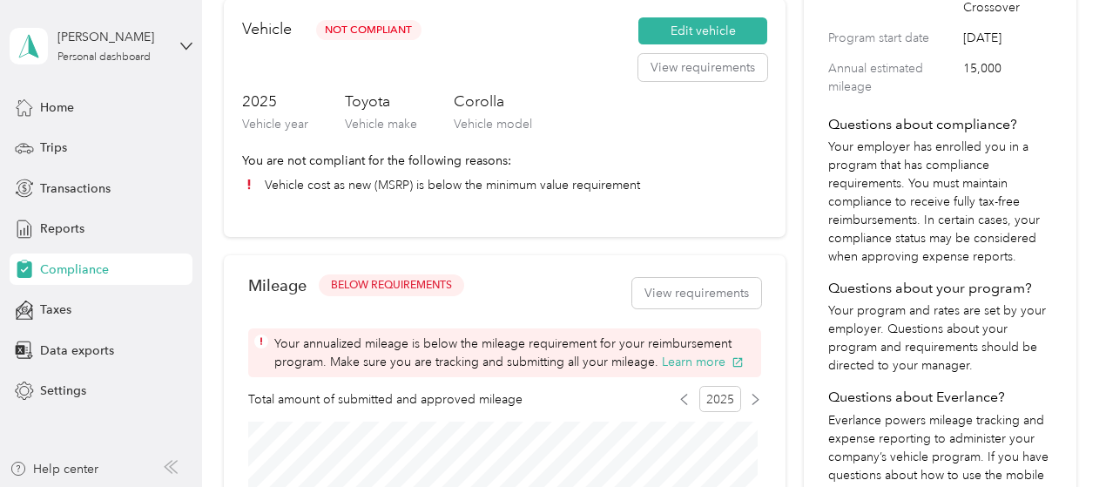
scroll to position [697, 0]
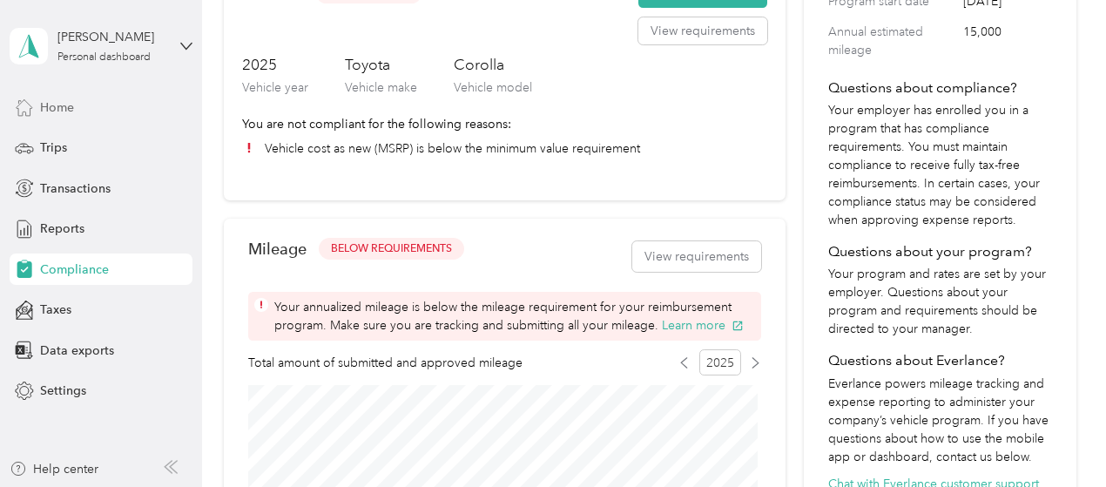
click at [82, 108] on div "Home" at bounding box center [101, 106] width 183 height 31
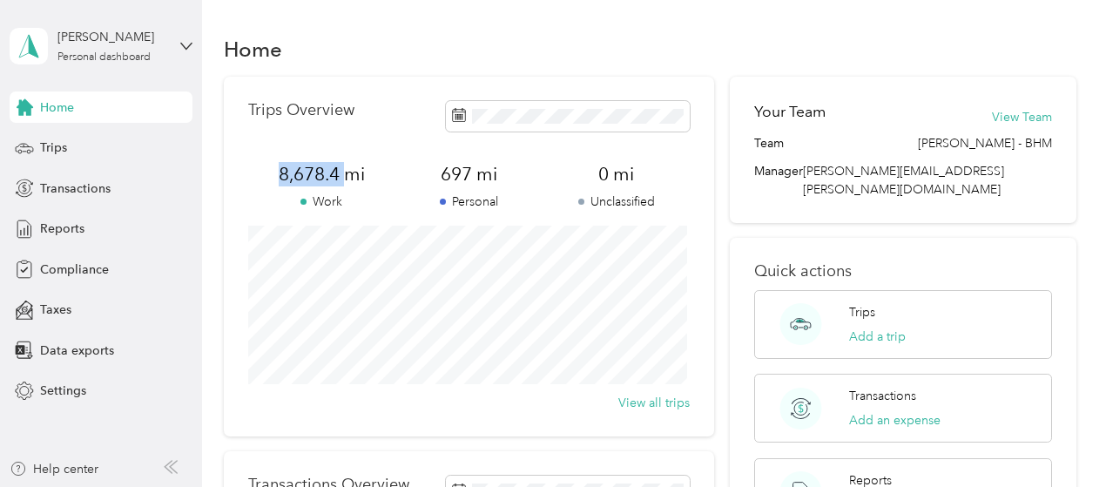
drag, startPoint x: 272, startPoint y: 179, endPoint x: 347, endPoint y: 183, distance: 75.0
click at [347, 183] on span "8,678.4 mi" at bounding box center [321, 174] width 147 height 24
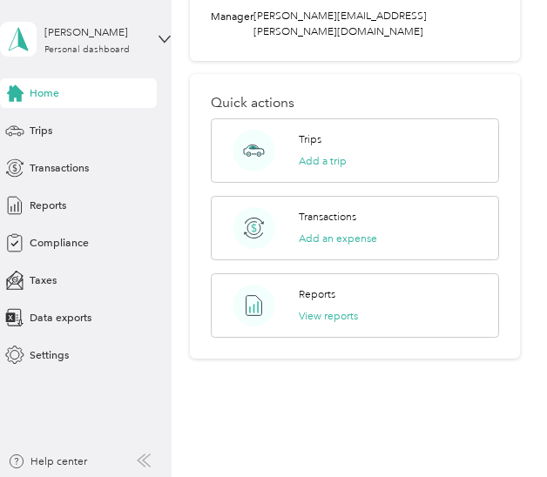
scroll to position [763, 0]
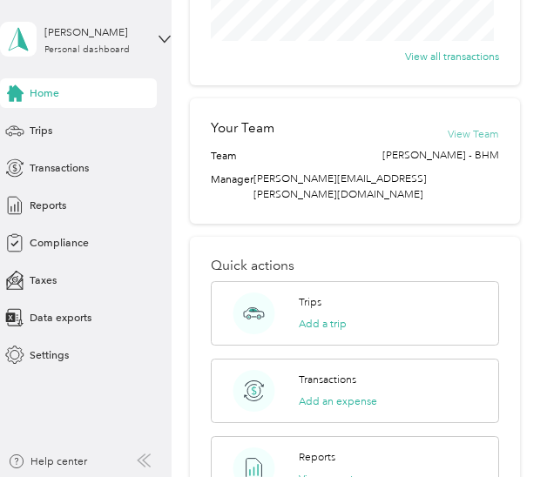
click at [462, 137] on button "View Team" at bounding box center [473, 134] width 51 height 16
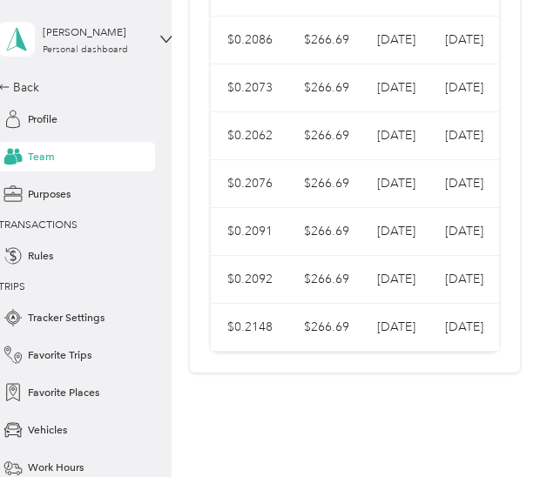
scroll to position [1298, 0]
click at [54, 360] on span "Favorite Trips" at bounding box center [60, 356] width 64 height 16
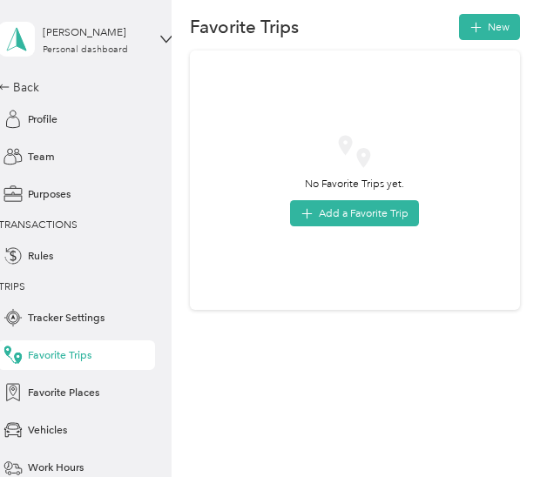
scroll to position [35, 0]
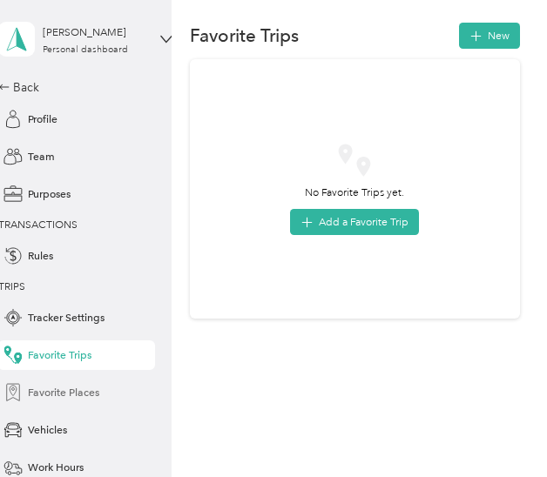
click at [65, 385] on span "Favorite Places" at bounding box center [63, 393] width 71 height 16
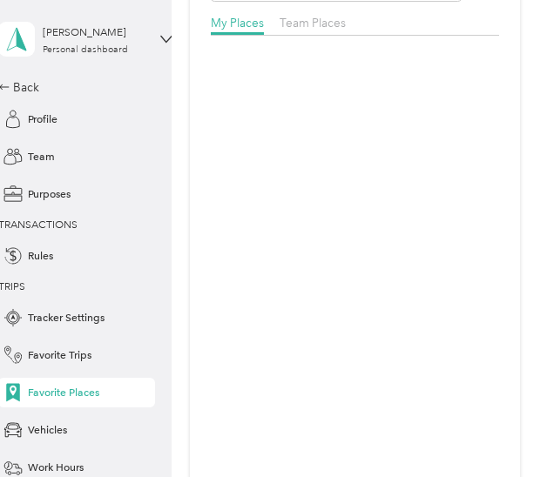
scroll to position [355, 0]
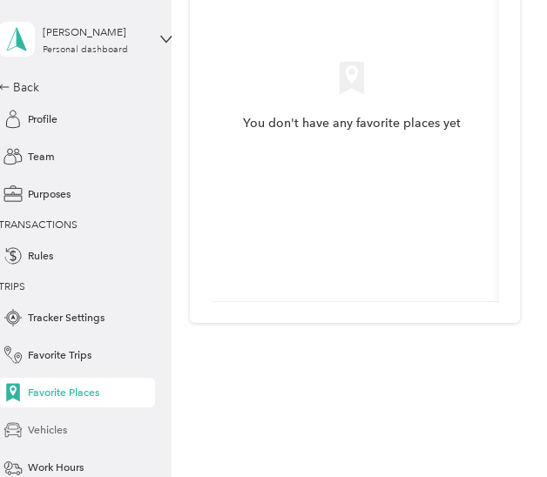
click at [71, 440] on div "Vehicles" at bounding box center [76, 430] width 157 height 30
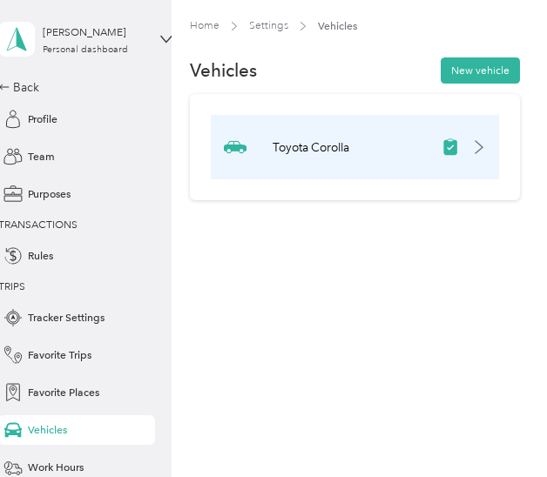
click at [402, 140] on div "Toyota Corolla" at bounding box center [355, 147] width 288 height 64
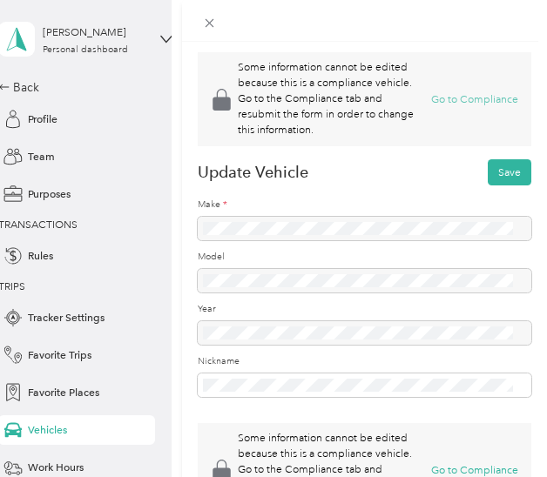
click at [441, 107] on button "Go to Compliance" at bounding box center [474, 99] width 87 height 16
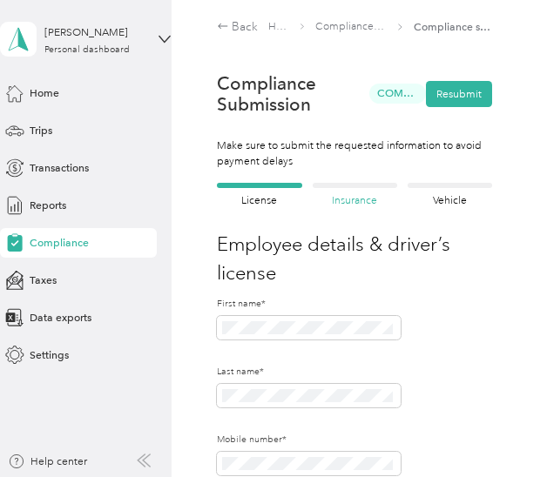
click at [376, 193] on h4 "Insurance" at bounding box center [355, 201] width 84 height 16
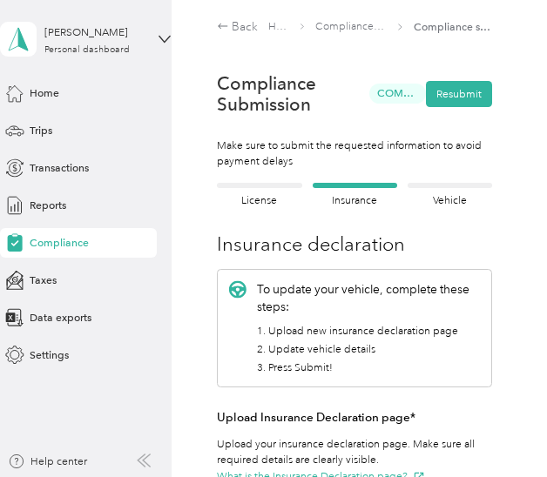
click at [449, 188] on div "Vehicle details Vehicle" at bounding box center [450, 196] width 84 height 26
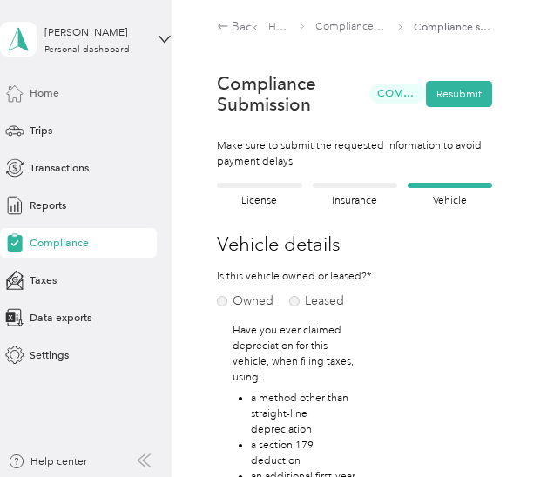
click at [62, 92] on div "Home" at bounding box center [78, 93] width 157 height 30
